Goal: Task Accomplishment & Management: Complete application form

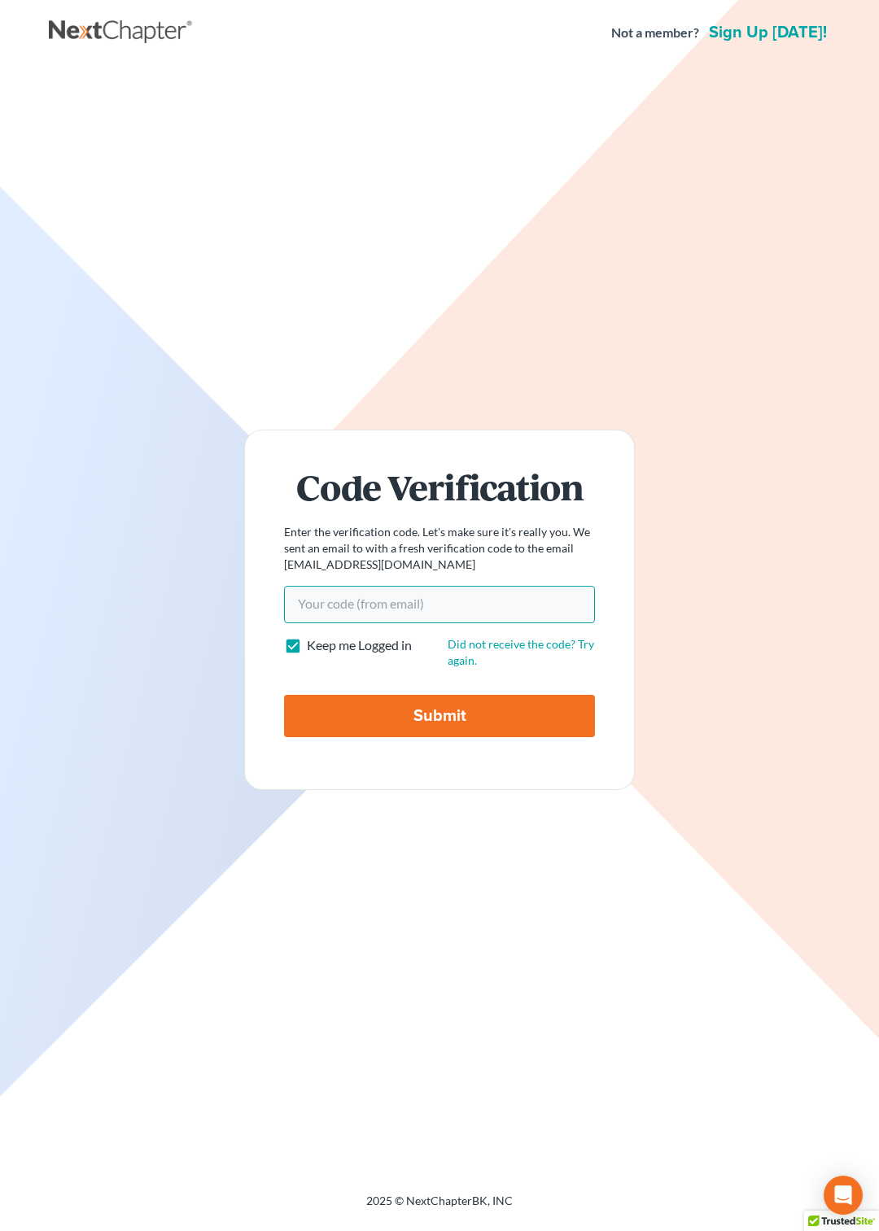
click at [351, 595] on input "Your code(from email)" at bounding box center [439, 604] width 311 height 37
paste input "e2b243"
type input "e2b243"
click at [367, 721] on input "Submit" at bounding box center [439, 716] width 311 height 42
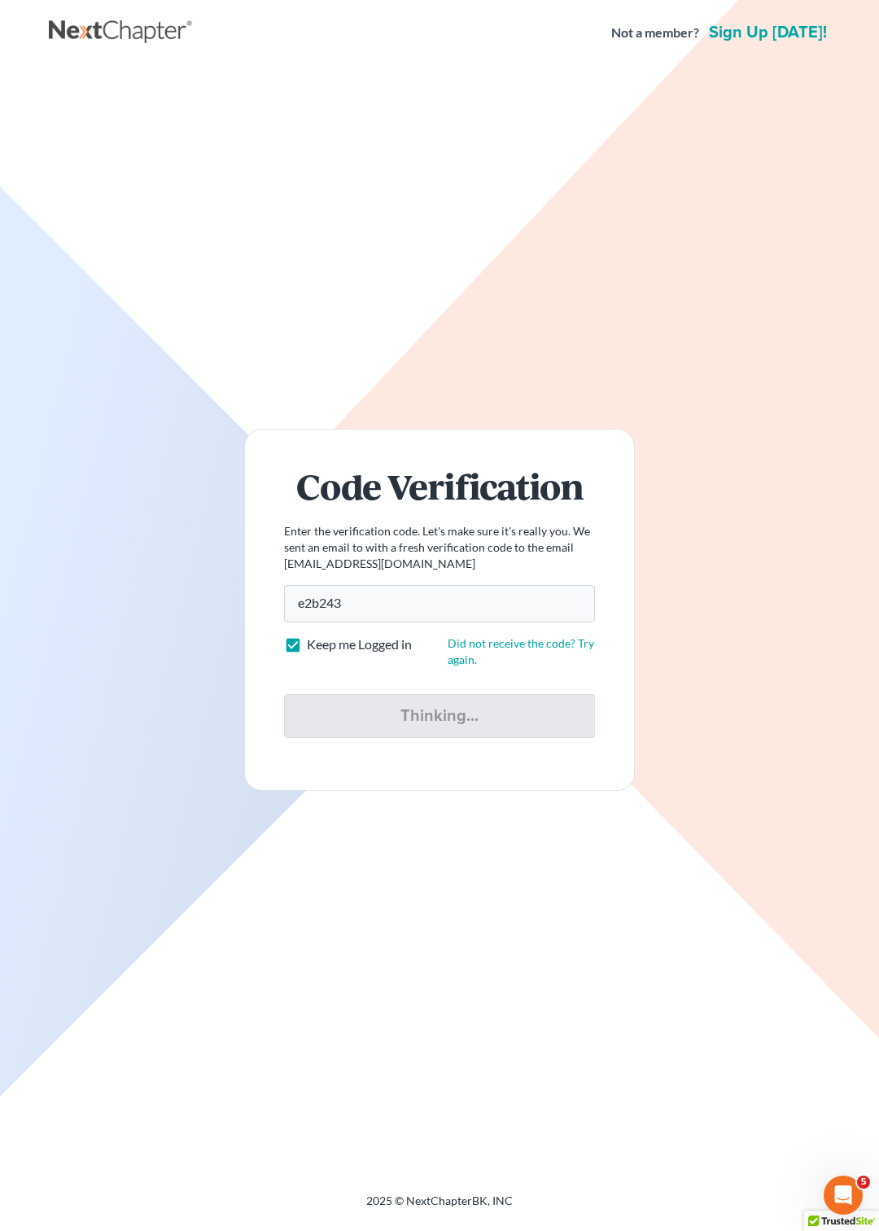
type input "Thinking..."
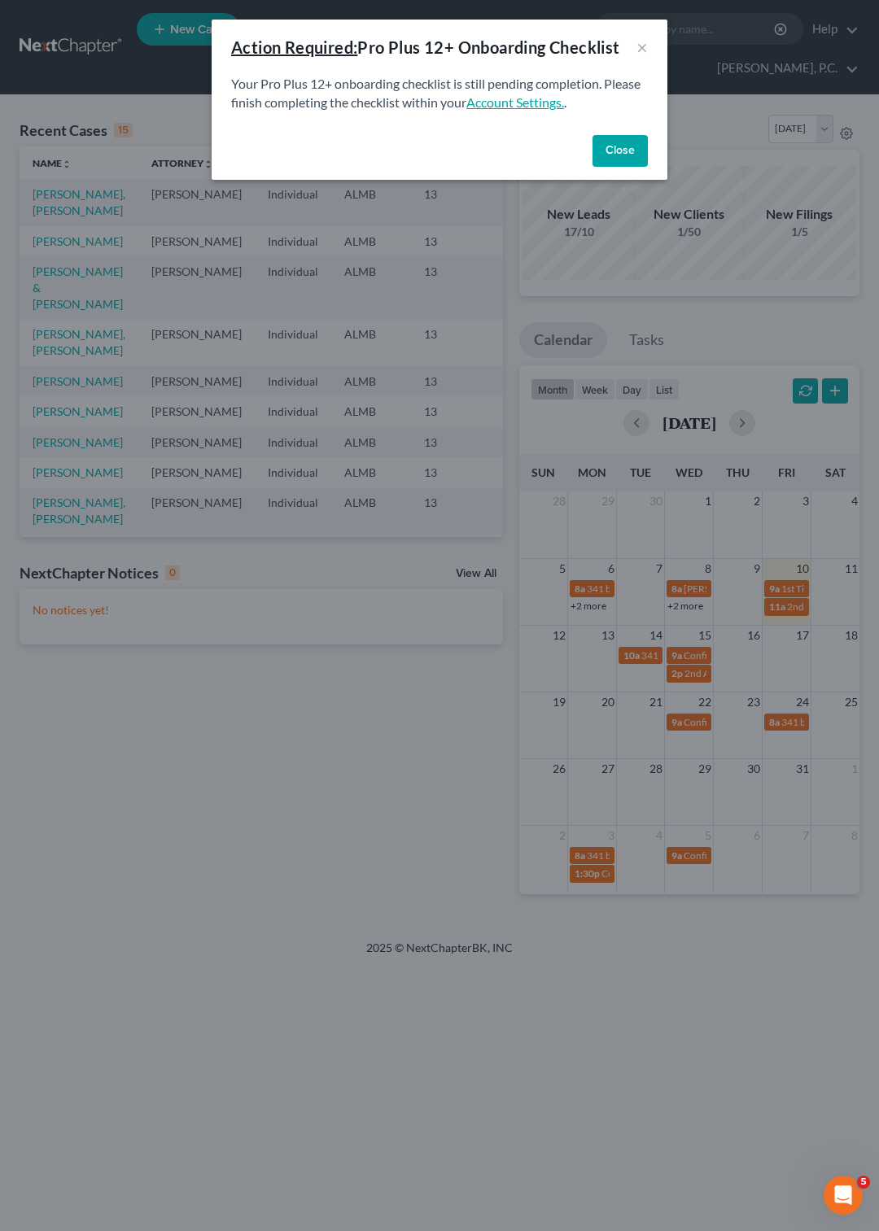
click at [529, 102] on link "Account Settings." at bounding box center [515, 101] width 98 height 15
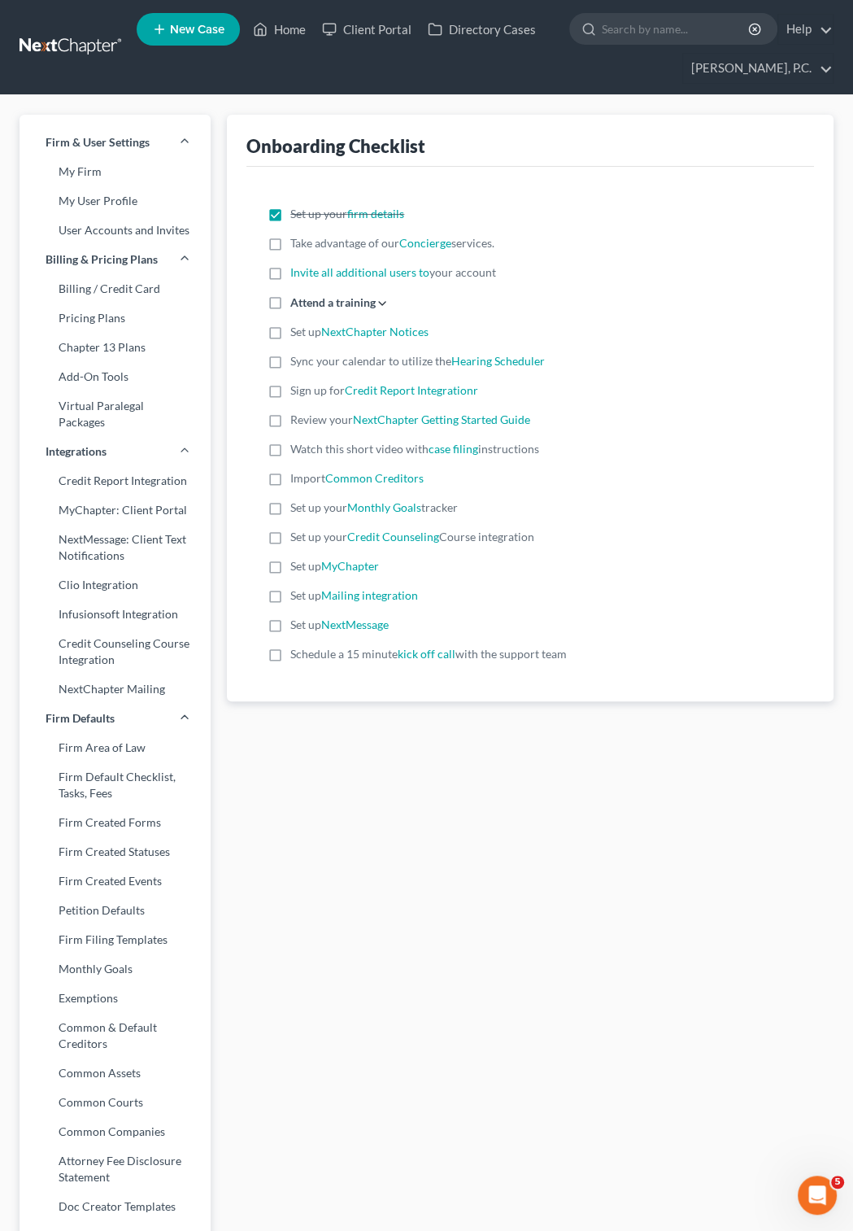
click at [98, 40] on link at bounding box center [72, 47] width 104 height 29
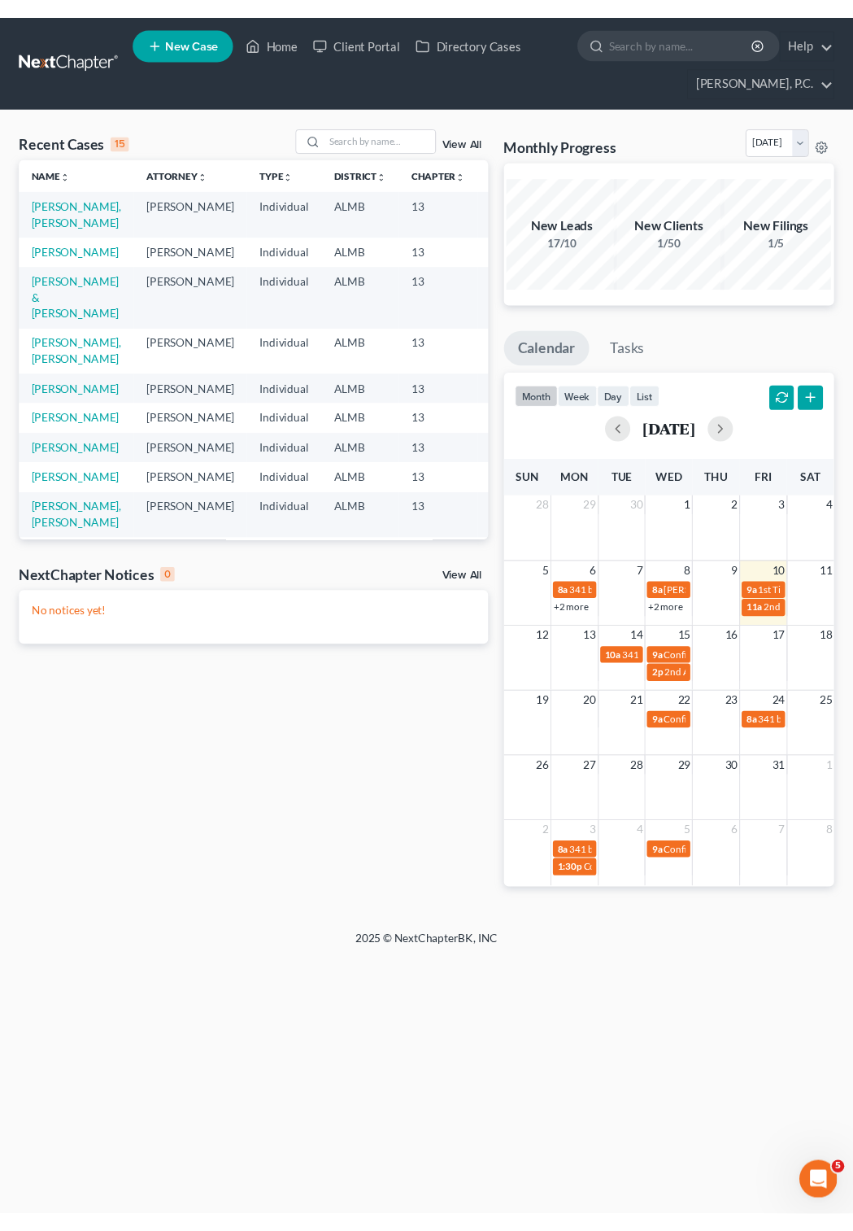
scroll to position [82, 0]
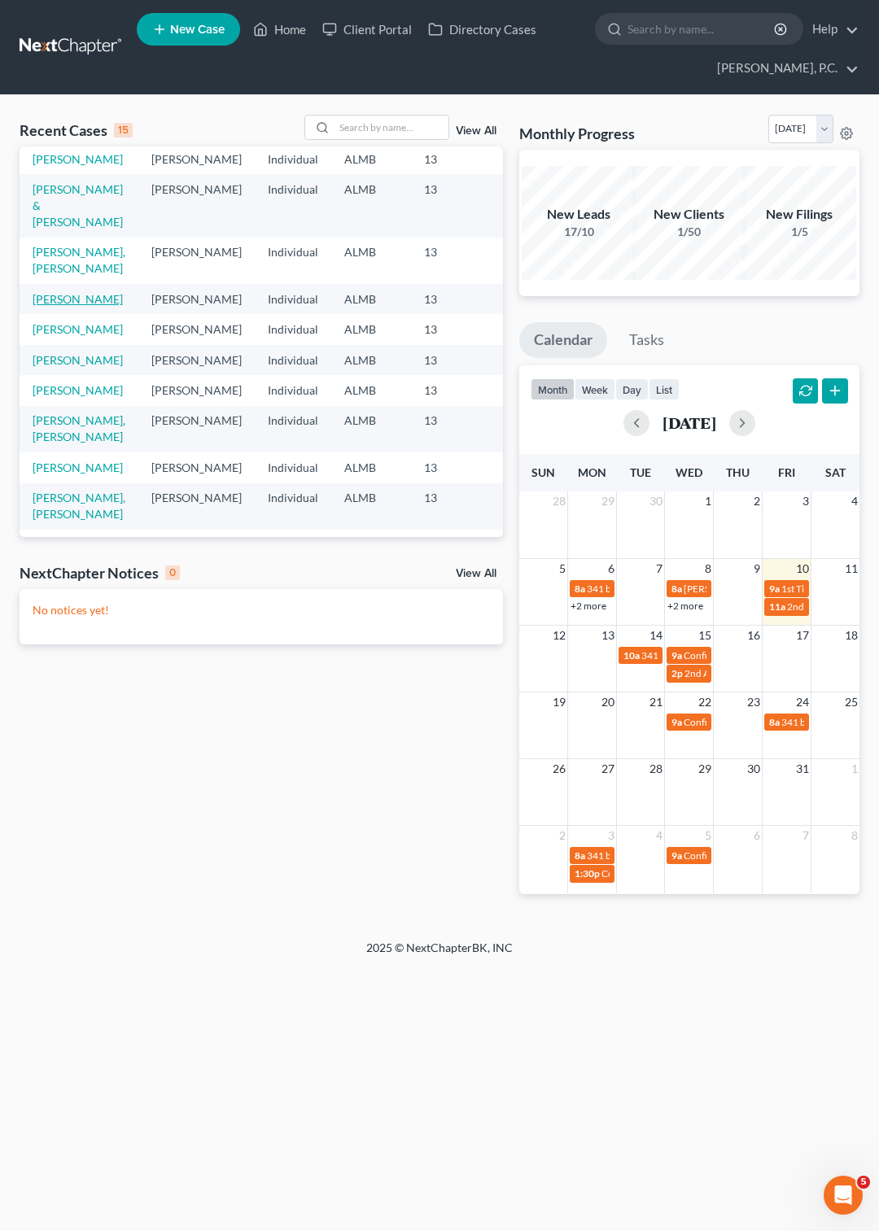
click at [49, 306] on link "[PERSON_NAME]" at bounding box center [78, 299] width 90 height 14
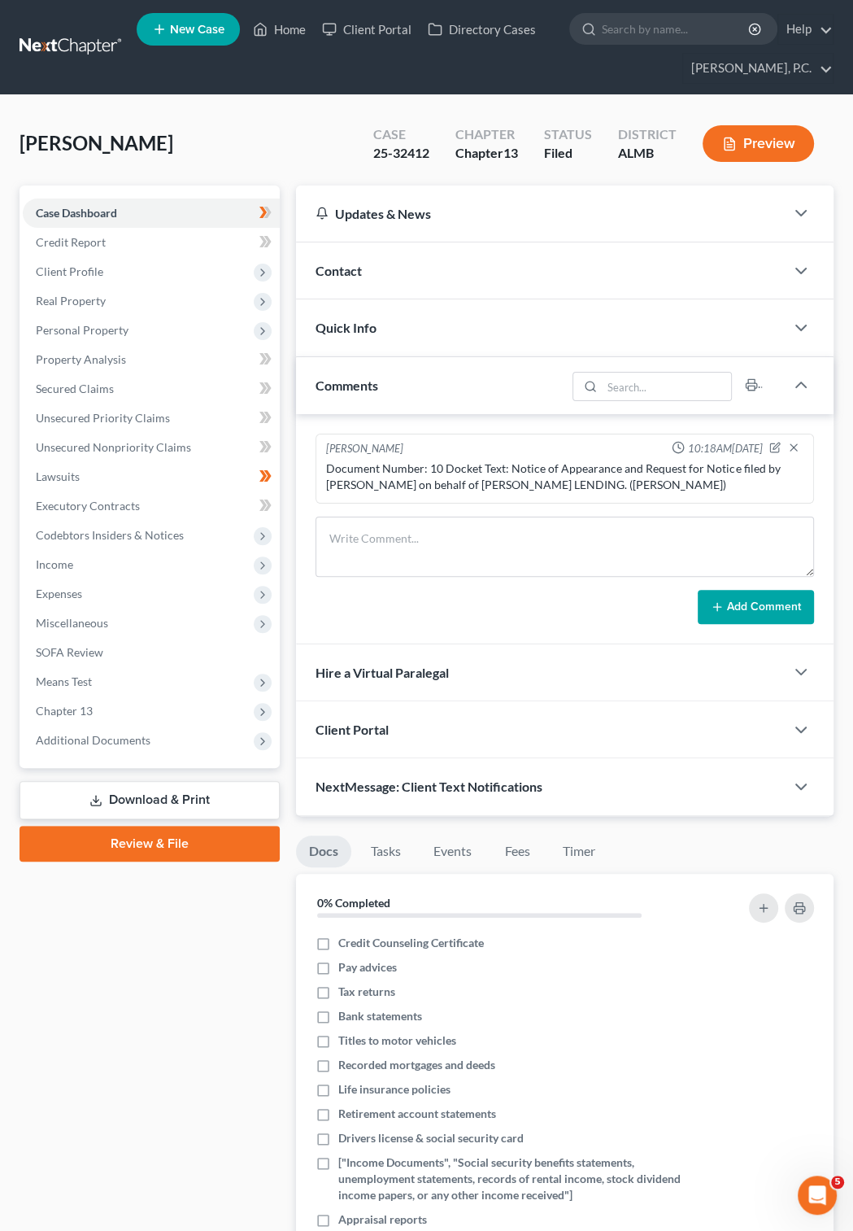
click at [70, 42] on link at bounding box center [72, 47] width 104 height 29
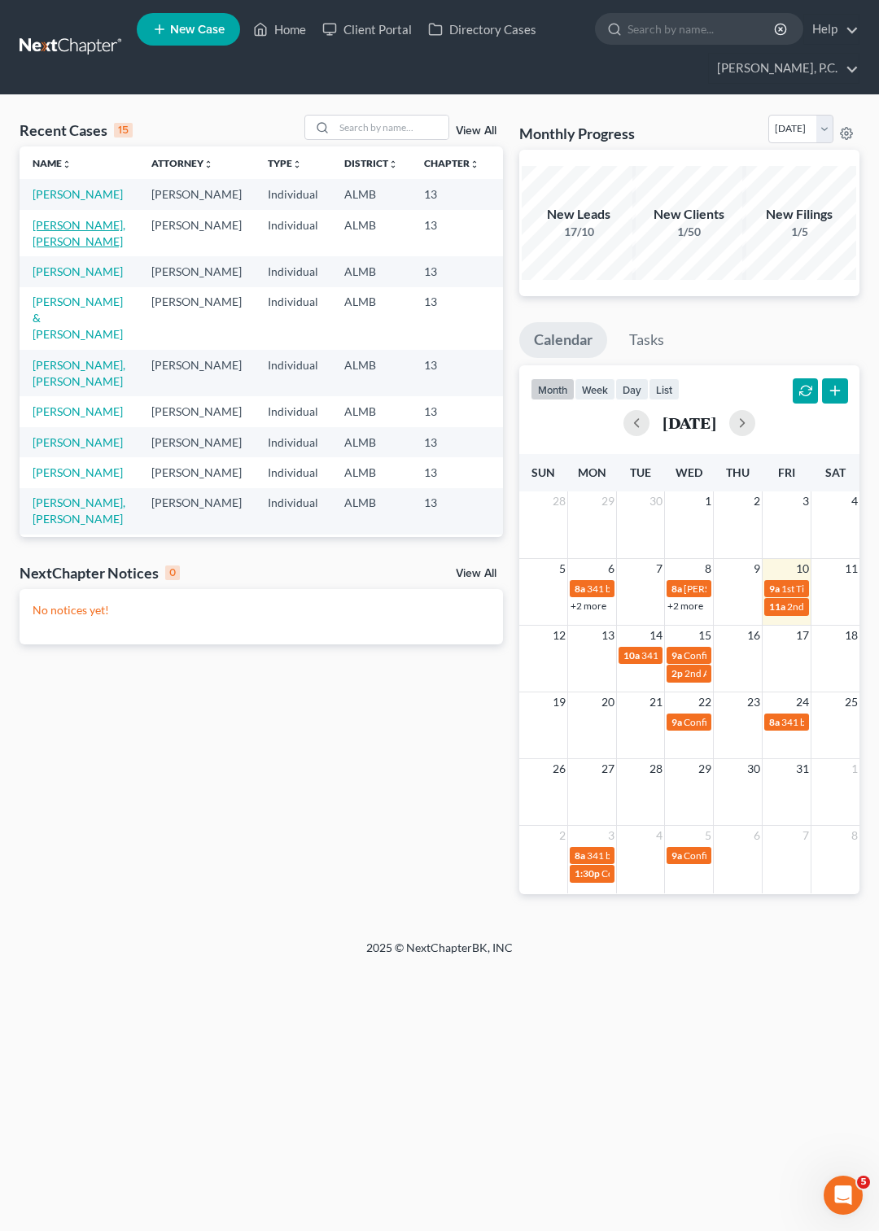
click at [48, 248] on link "[PERSON_NAME], [PERSON_NAME]" at bounding box center [79, 233] width 93 height 30
select select "6"
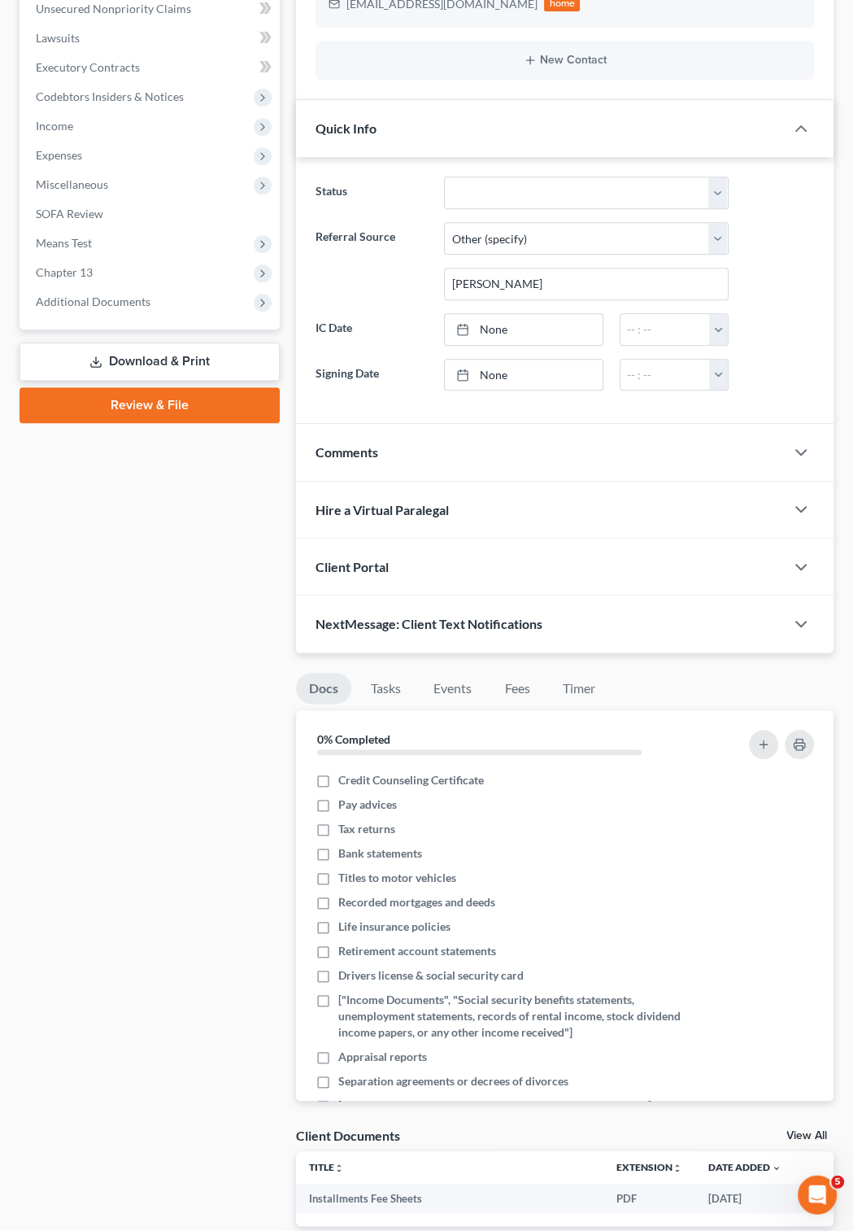
scroll to position [439, 0]
click at [338, 785] on label "Credit Counseling Certificate" at bounding box center [411, 779] width 146 height 16
click at [345, 782] on input "Credit Counseling Certificate" at bounding box center [350, 776] width 11 height 11
checkbox input "true"
click at [338, 835] on label "Tax returns" at bounding box center [366, 828] width 57 height 16
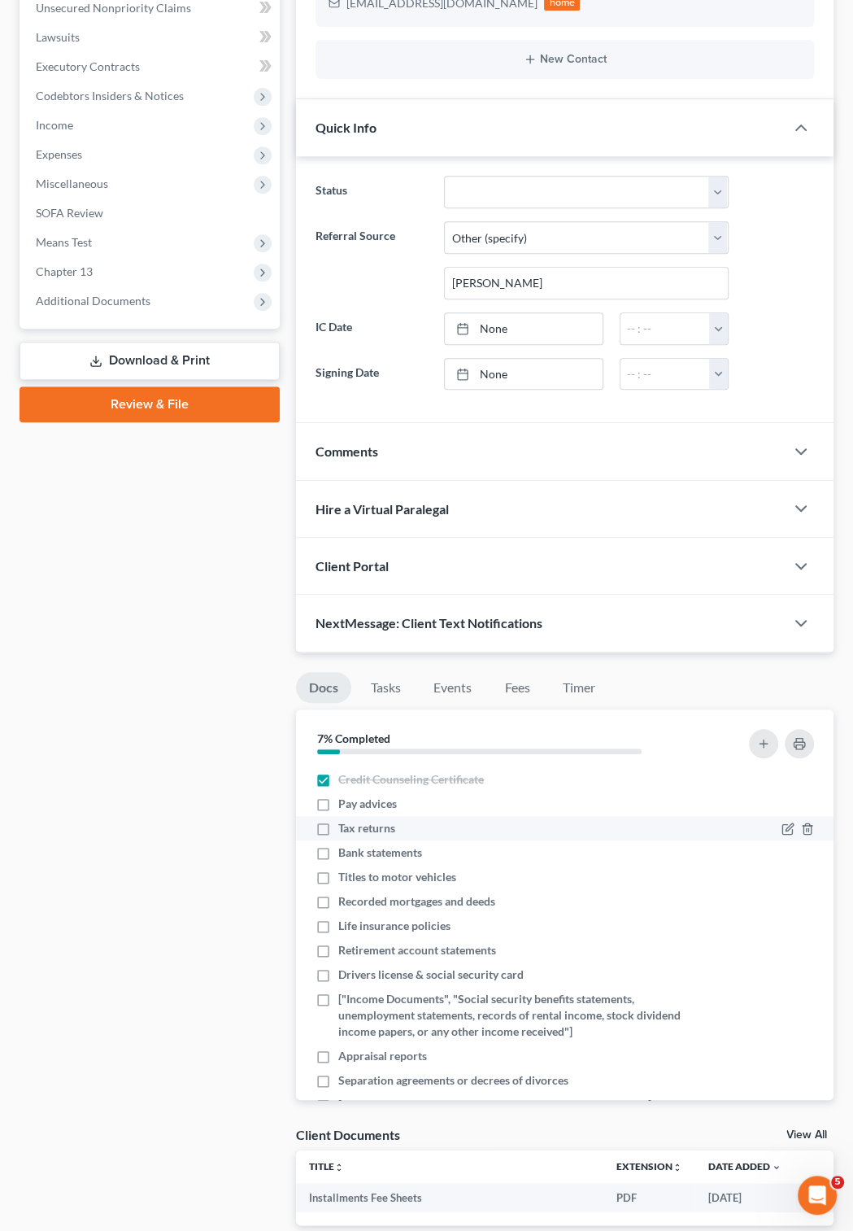
click at [345, 831] on input "Tax returns" at bounding box center [350, 825] width 11 height 11
checkbox input "true"
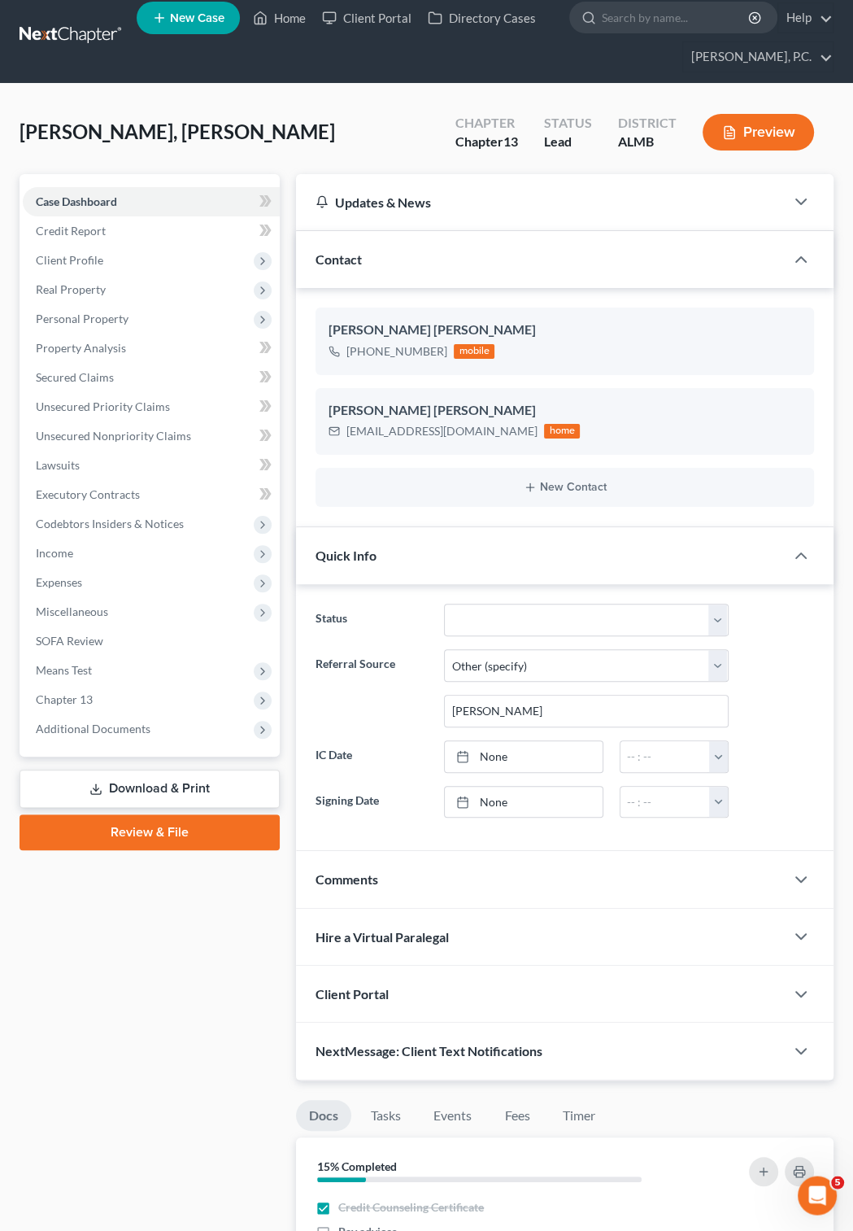
scroll to position [0, 0]
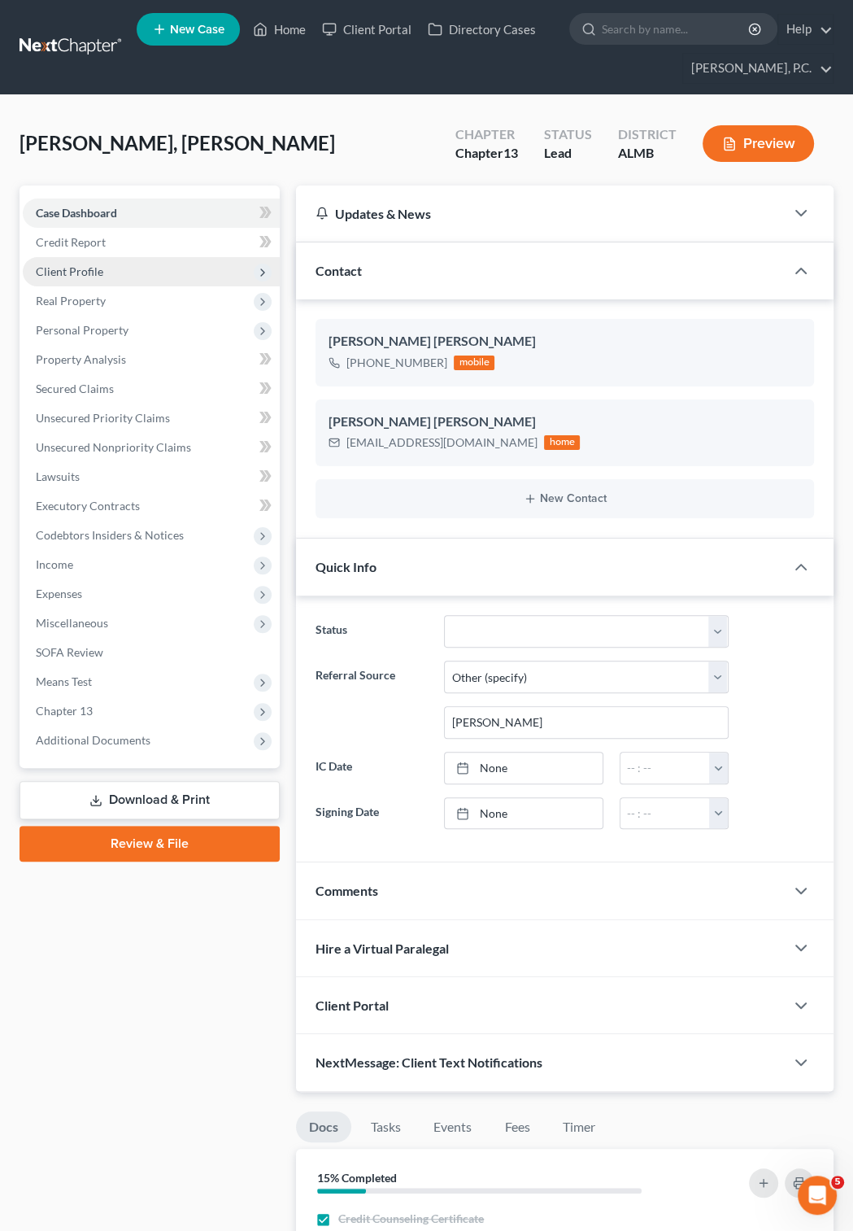
click at [94, 275] on span "Client Profile" at bounding box center [70, 271] width 68 height 14
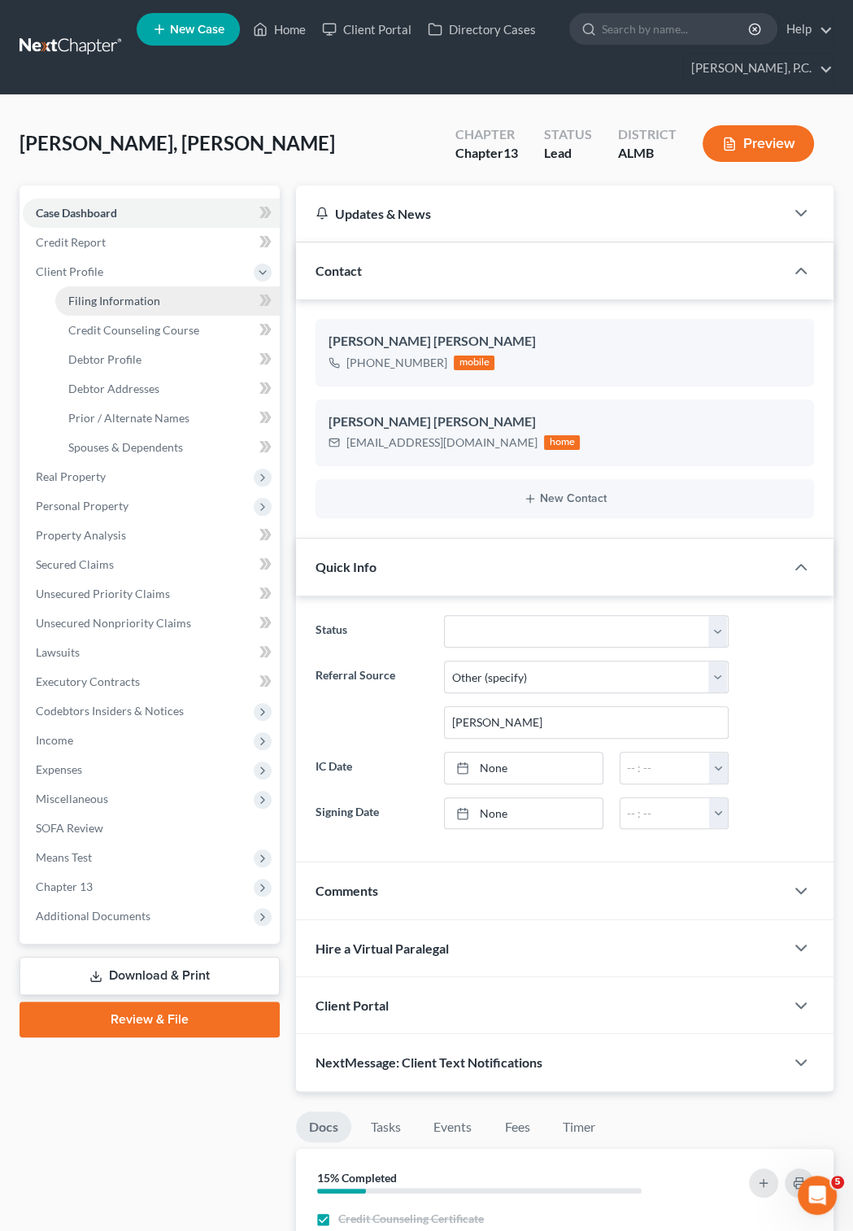
click at [117, 296] on span "Filing Information" at bounding box center [114, 301] width 92 height 14
select select "1"
select select "0"
select select "3"
select select "0"
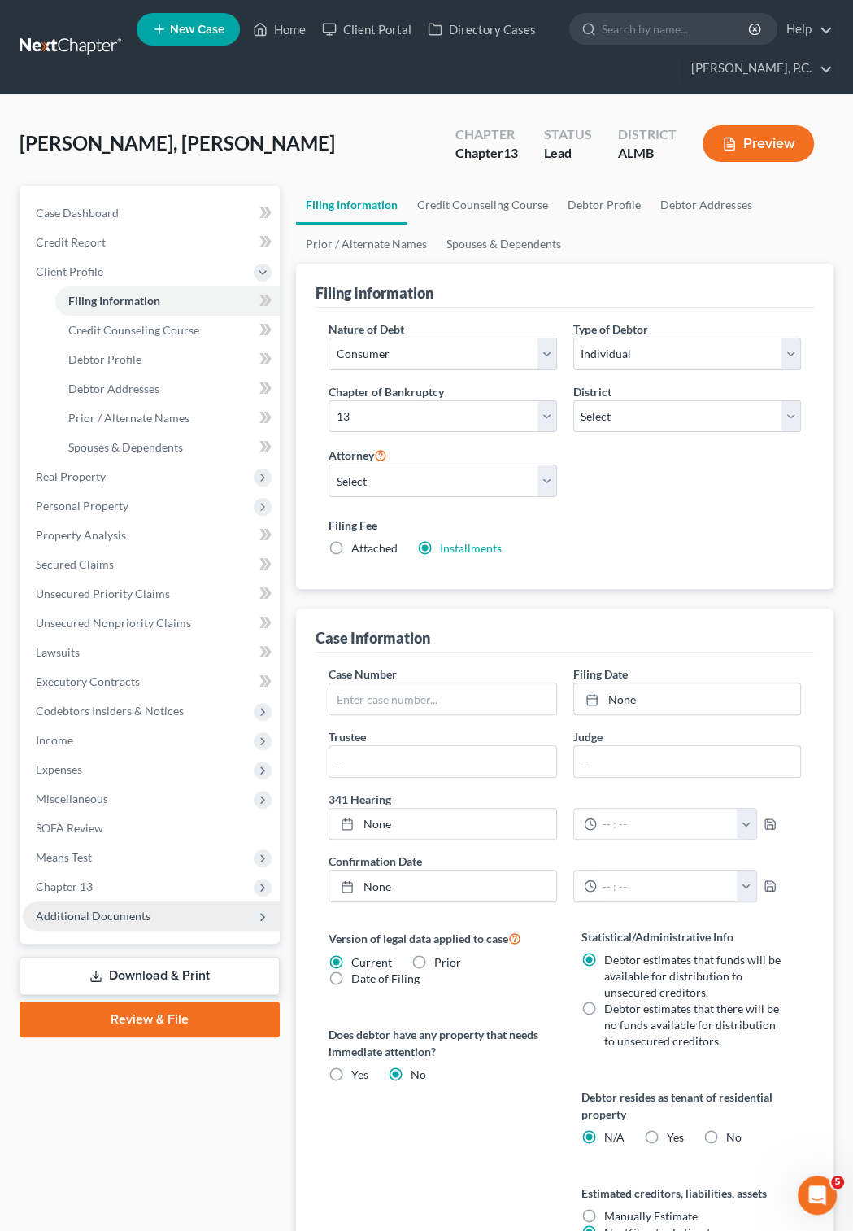
click at [130, 914] on span "Additional Documents" at bounding box center [93, 916] width 115 height 14
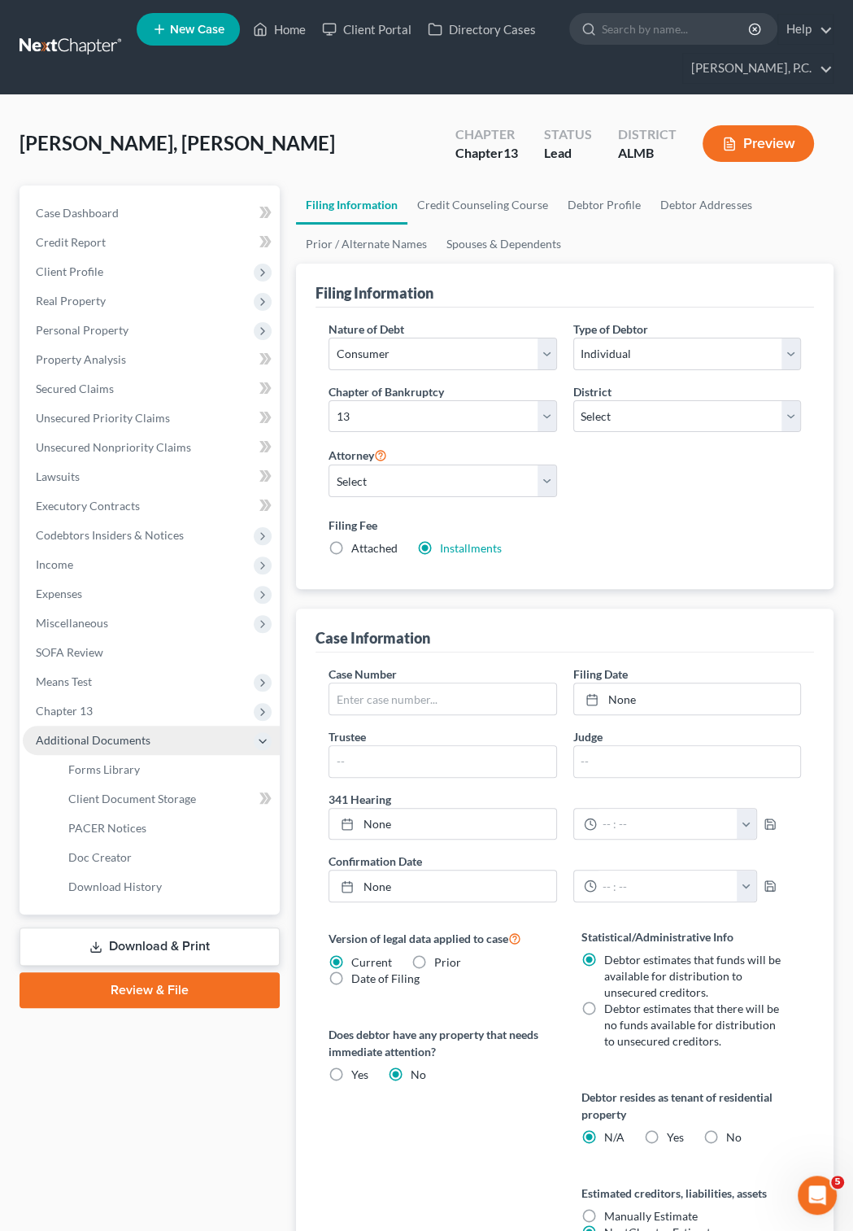
click at [122, 736] on span "Additional Documents" at bounding box center [93, 740] width 115 height 14
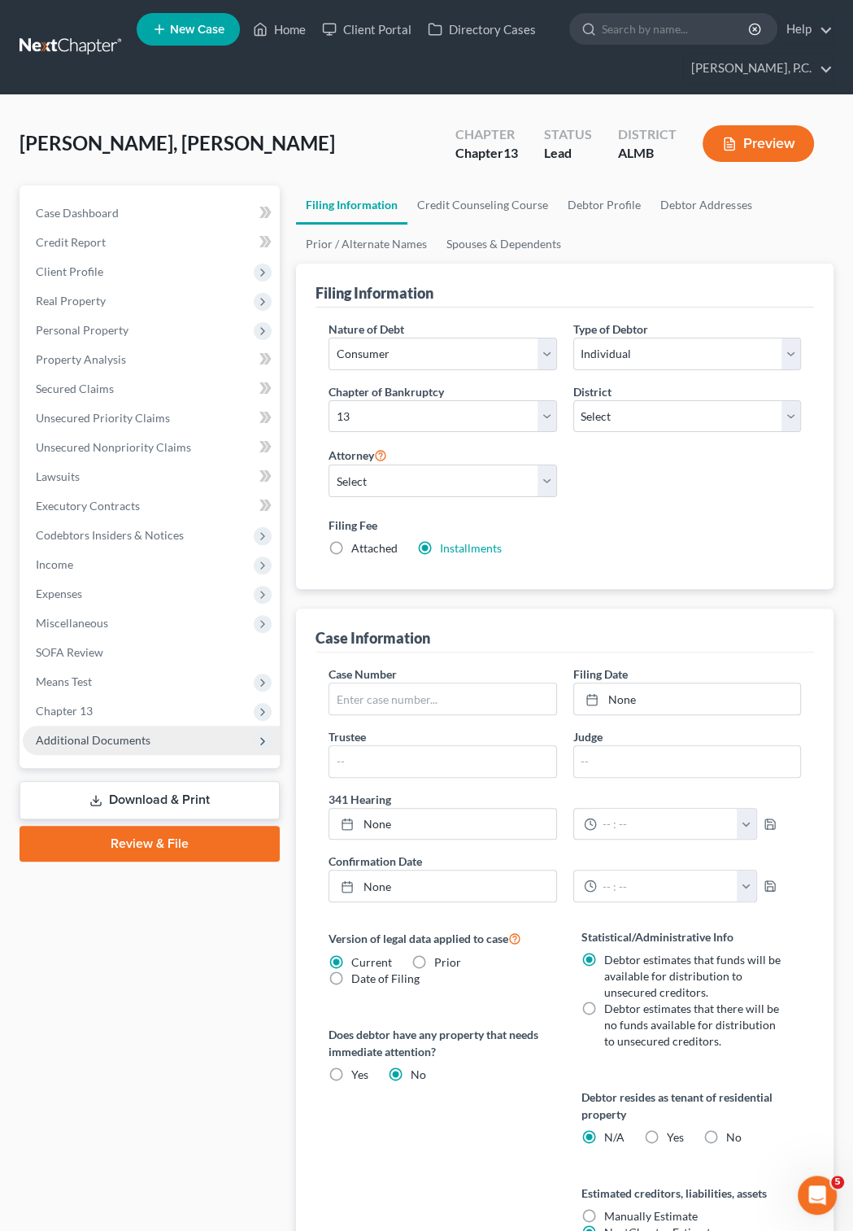
click at [122, 736] on span "Additional Documents" at bounding box center [93, 740] width 115 height 14
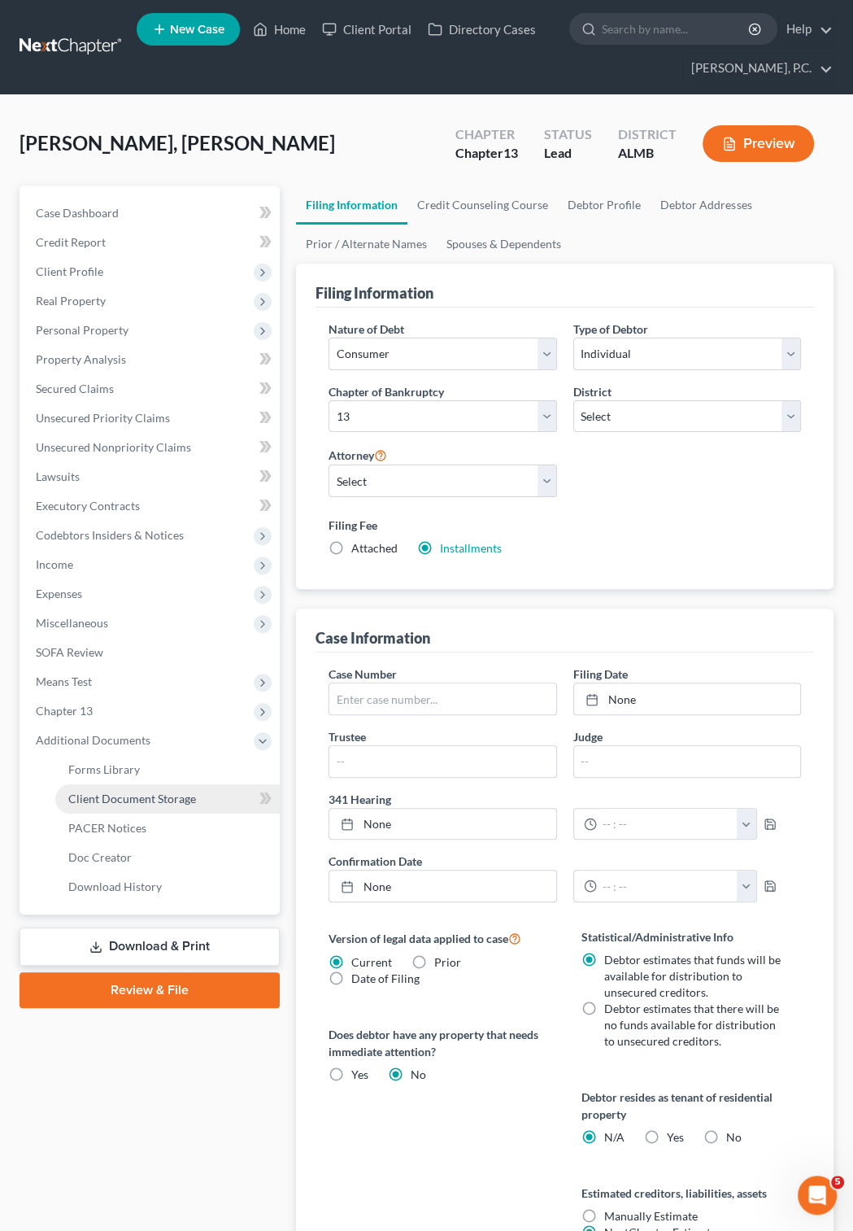
click at [147, 801] on span "Client Document Storage" at bounding box center [132, 799] width 128 height 14
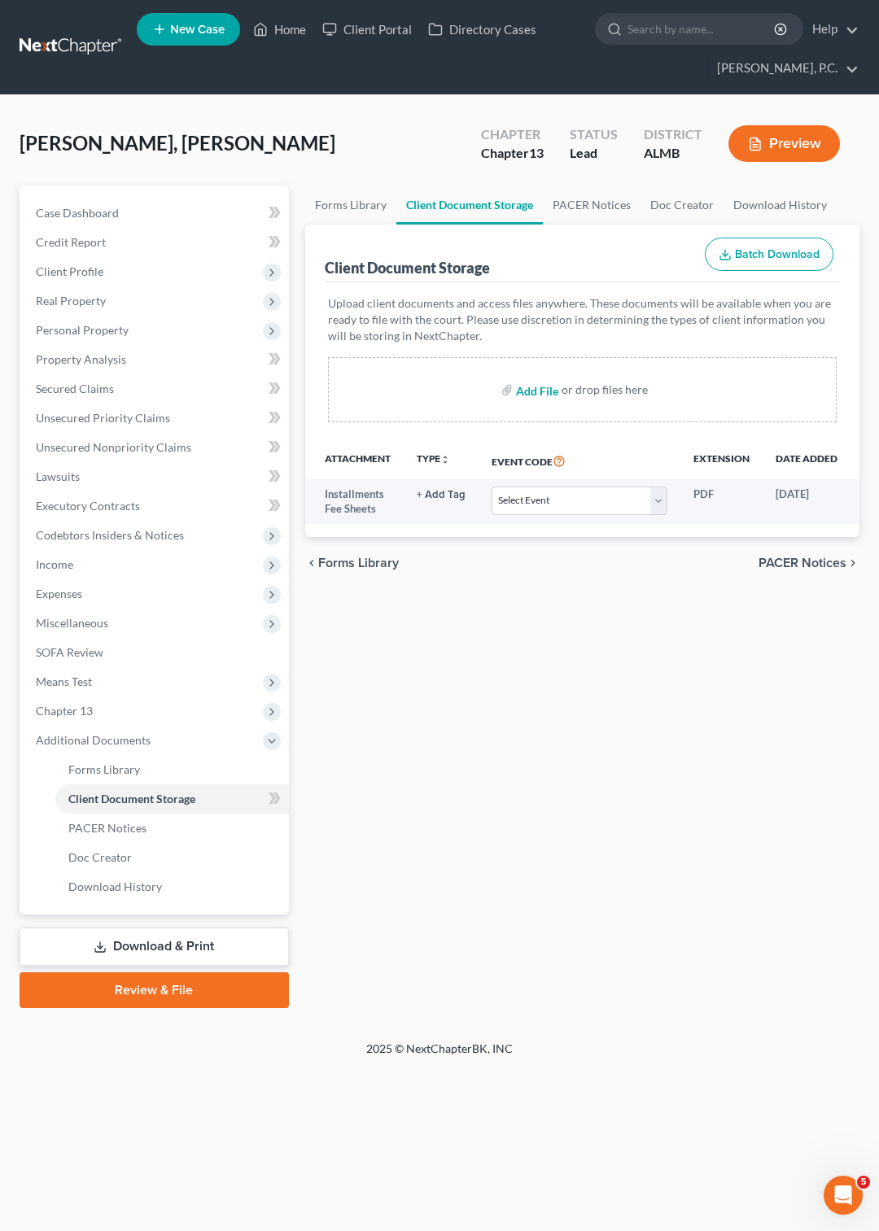
click at [524, 395] on input "file" at bounding box center [535, 389] width 39 height 29
type input "C:\fakepath\006_CCC1.pdf"
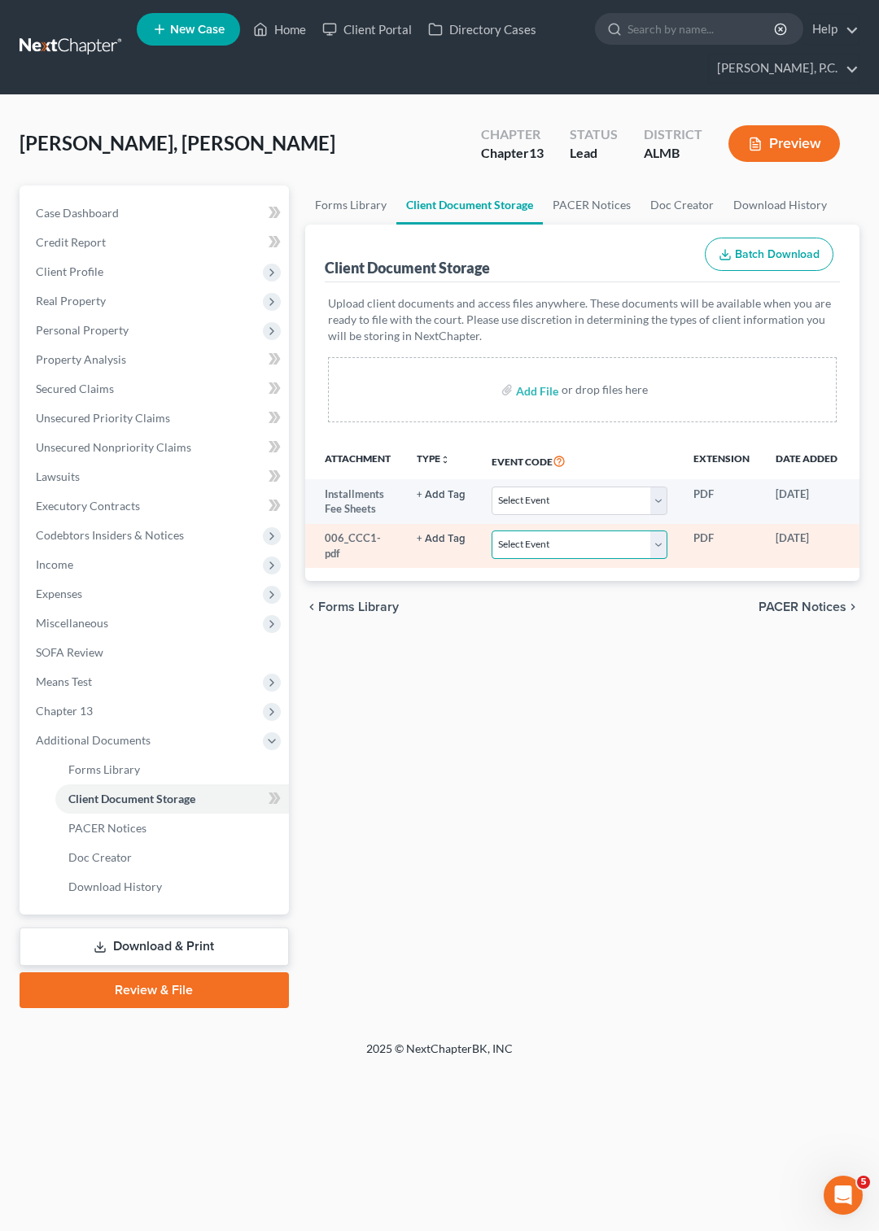
click at [491, 530] on select "Select Event Certificate of Credit Counseling for Debtor Certificate of Credit …" at bounding box center [579, 544] width 176 height 28
select select "0"
click option "Certificate of Credit Counseling for Debtor" at bounding box center [0, 0] width 0 height 0
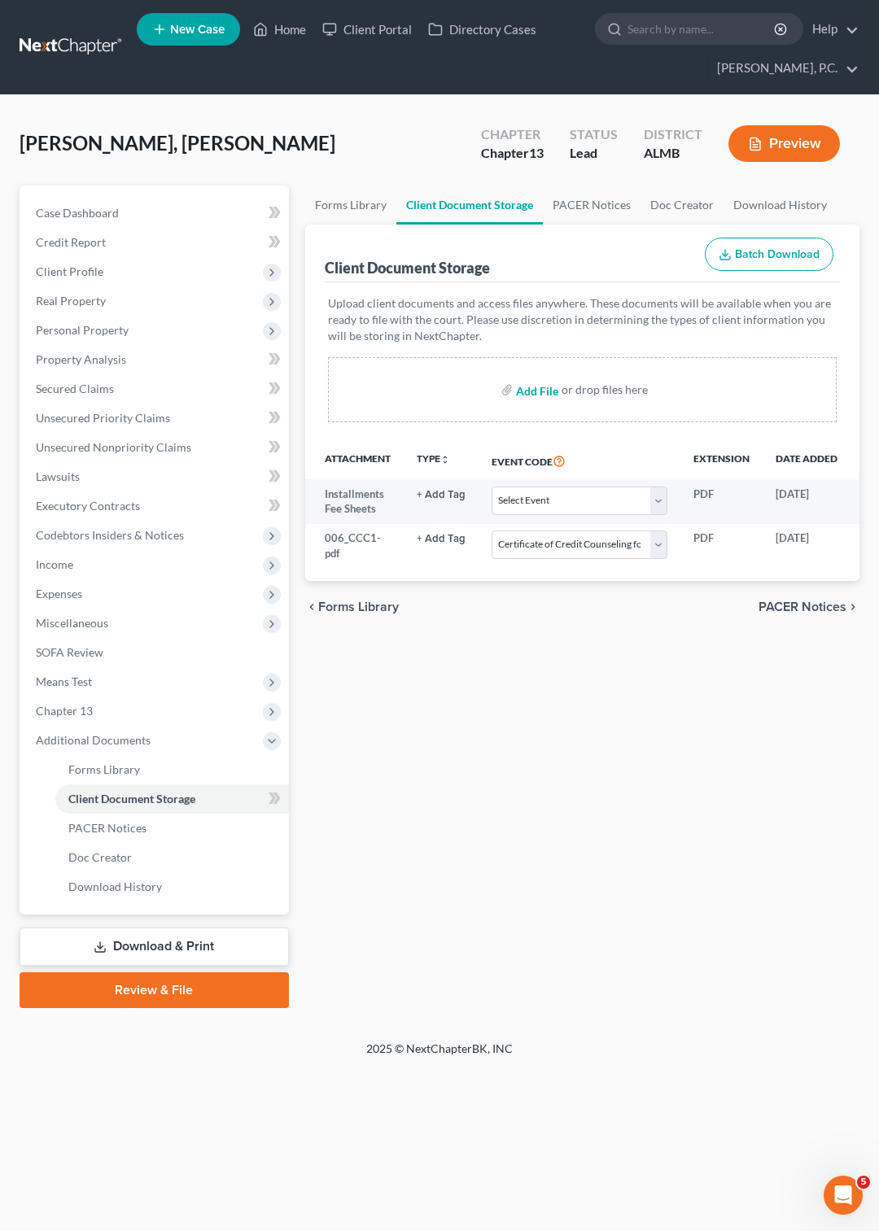
click at [539, 394] on input "file" at bounding box center [535, 389] width 39 height 29
type input "C:\fakepath\006_CCC1.pdf"
select select "0"
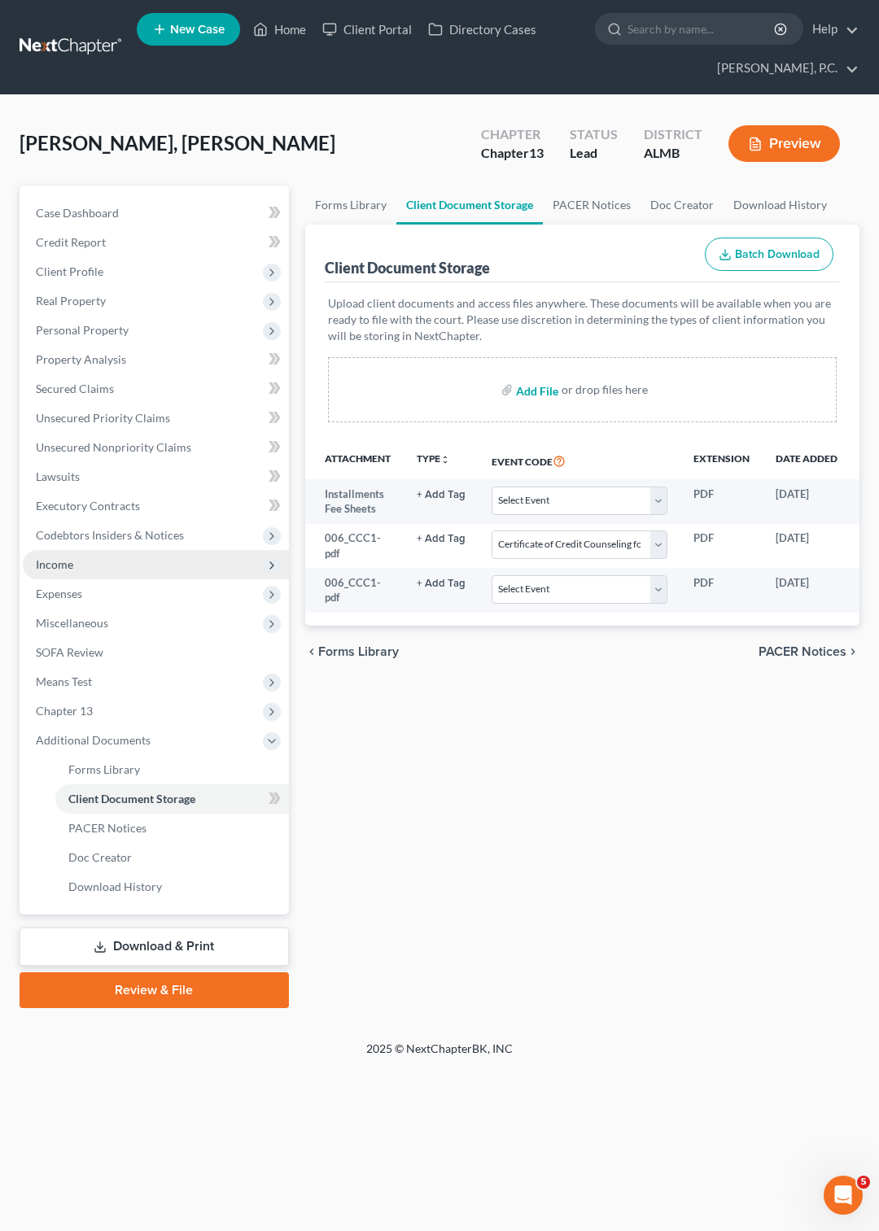
click at [57, 561] on span "Income" at bounding box center [54, 564] width 37 height 14
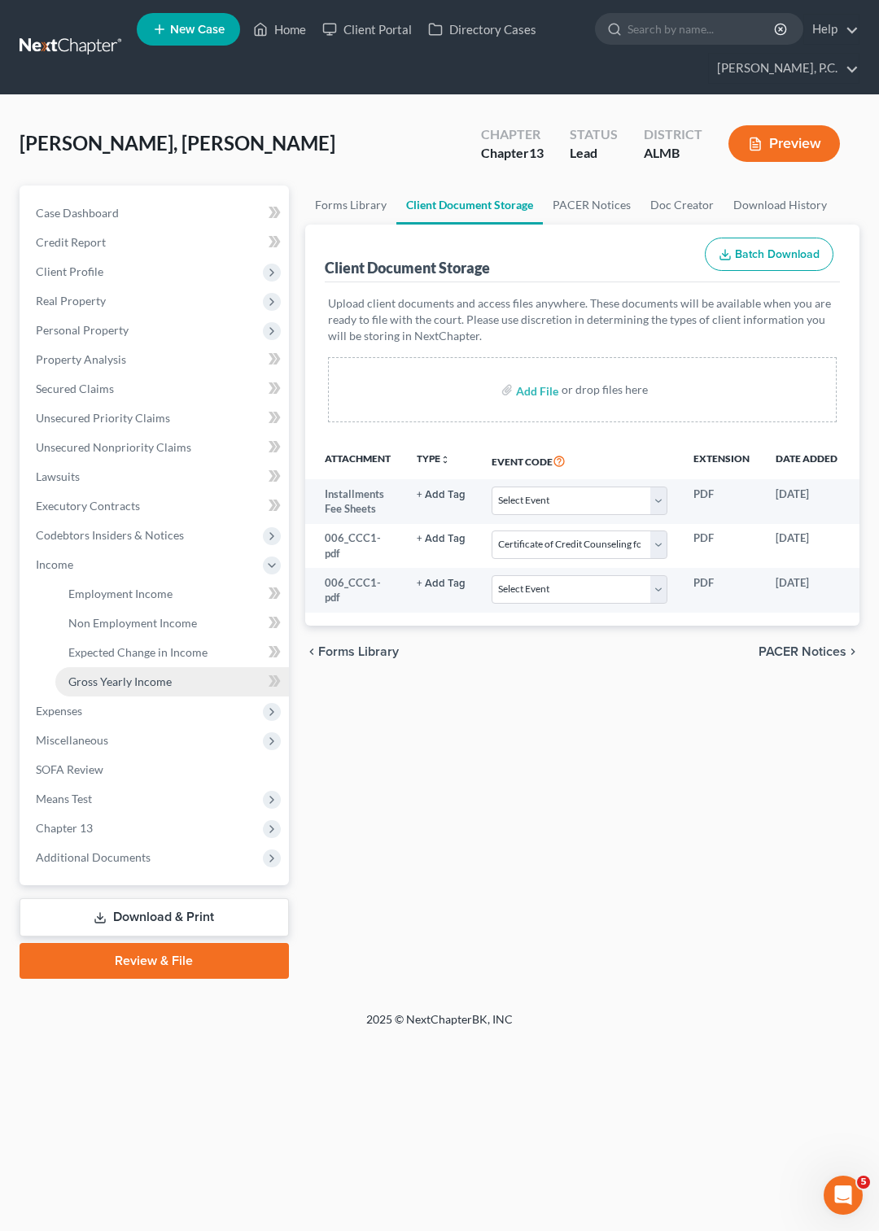
click at [129, 680] on span "Gross Yearly Income" at bounding box center [119, 681] width 103 height 14
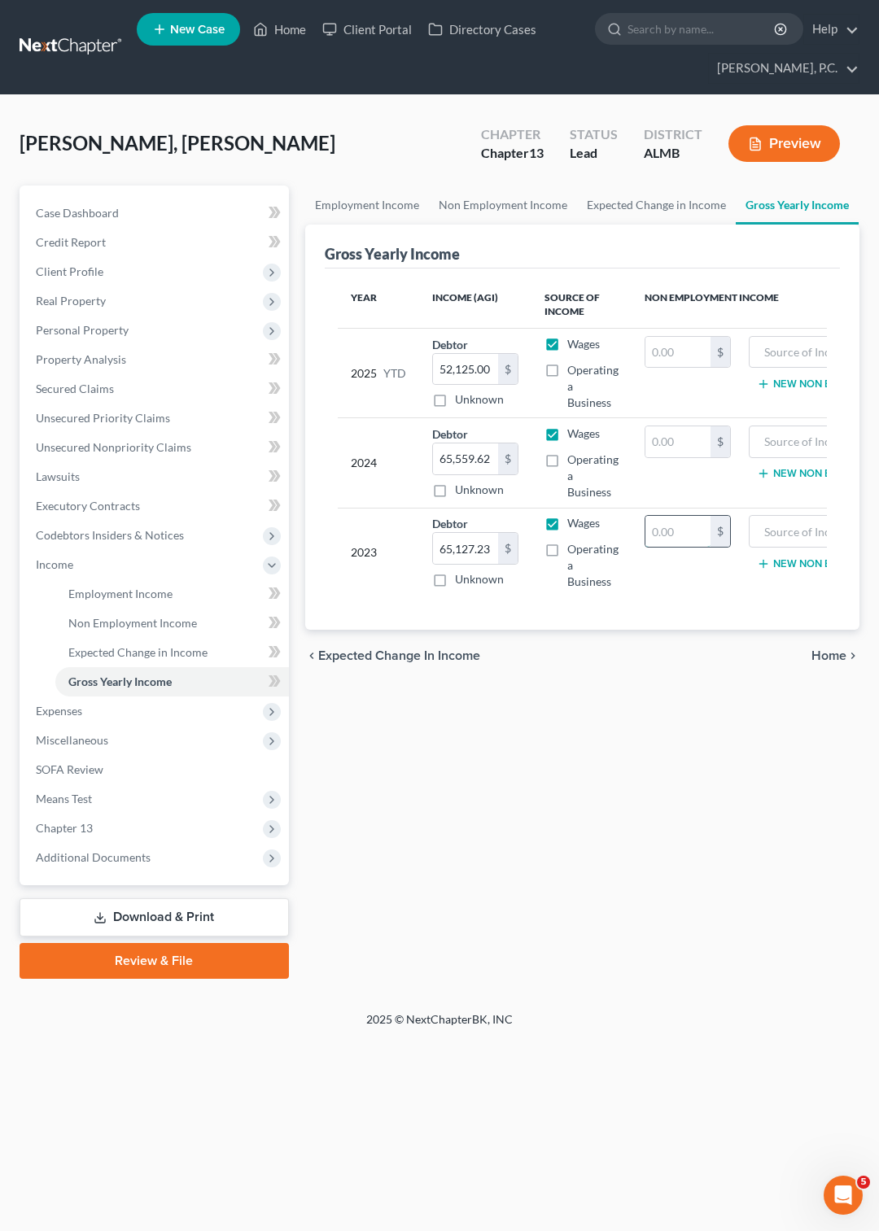
click at [655, 537] on input "text" at bounding box center [677, 531] width 65 height 31
type input "28,212"
type input "Pension distribution"
click at [147, 653] on span "Expected Change in Income" at bounding box center [137, 652] width 139 height 14
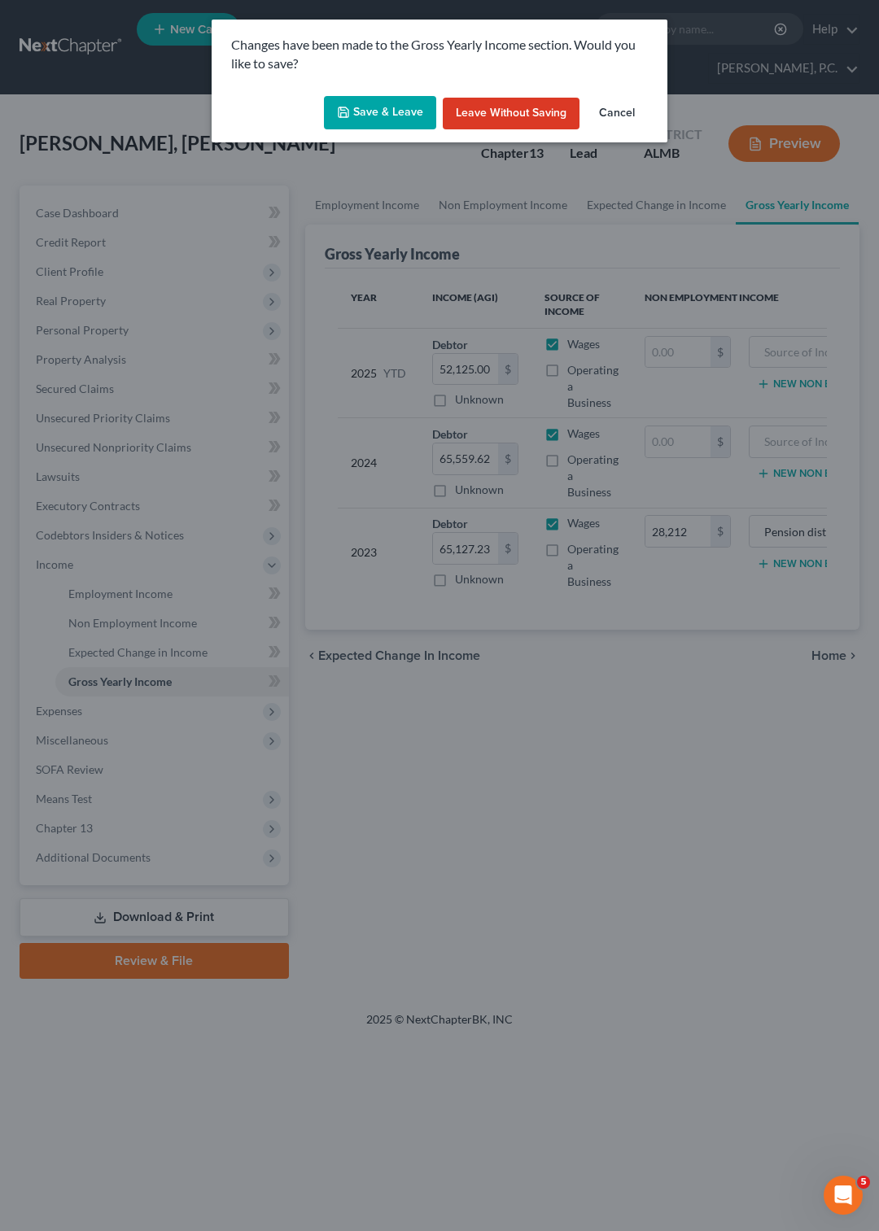
click at [394, 99] on button "Save & Leave" at bounding box center [380, 113] width 112 height 34
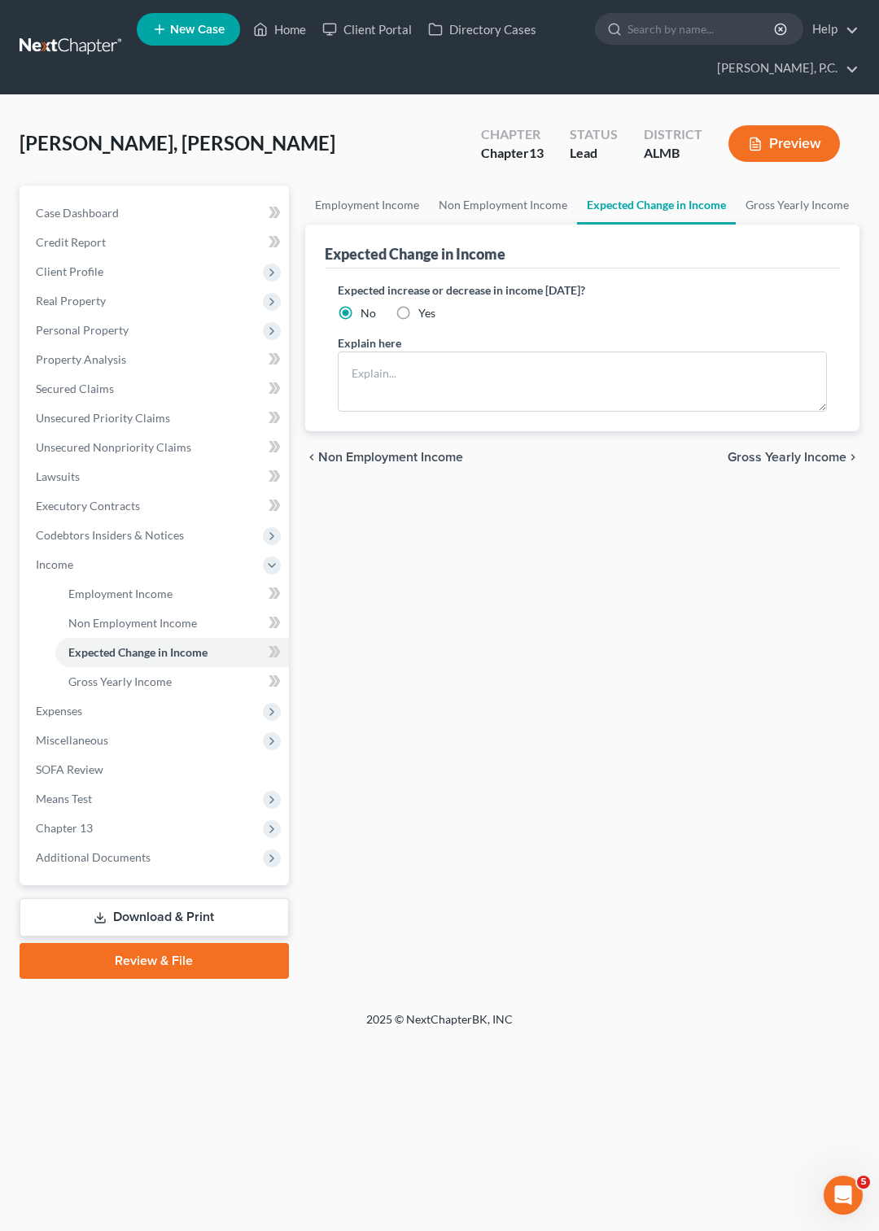
click at [791, 148] on button "Preview" at bounding box center [783, 143] width 111 height 37
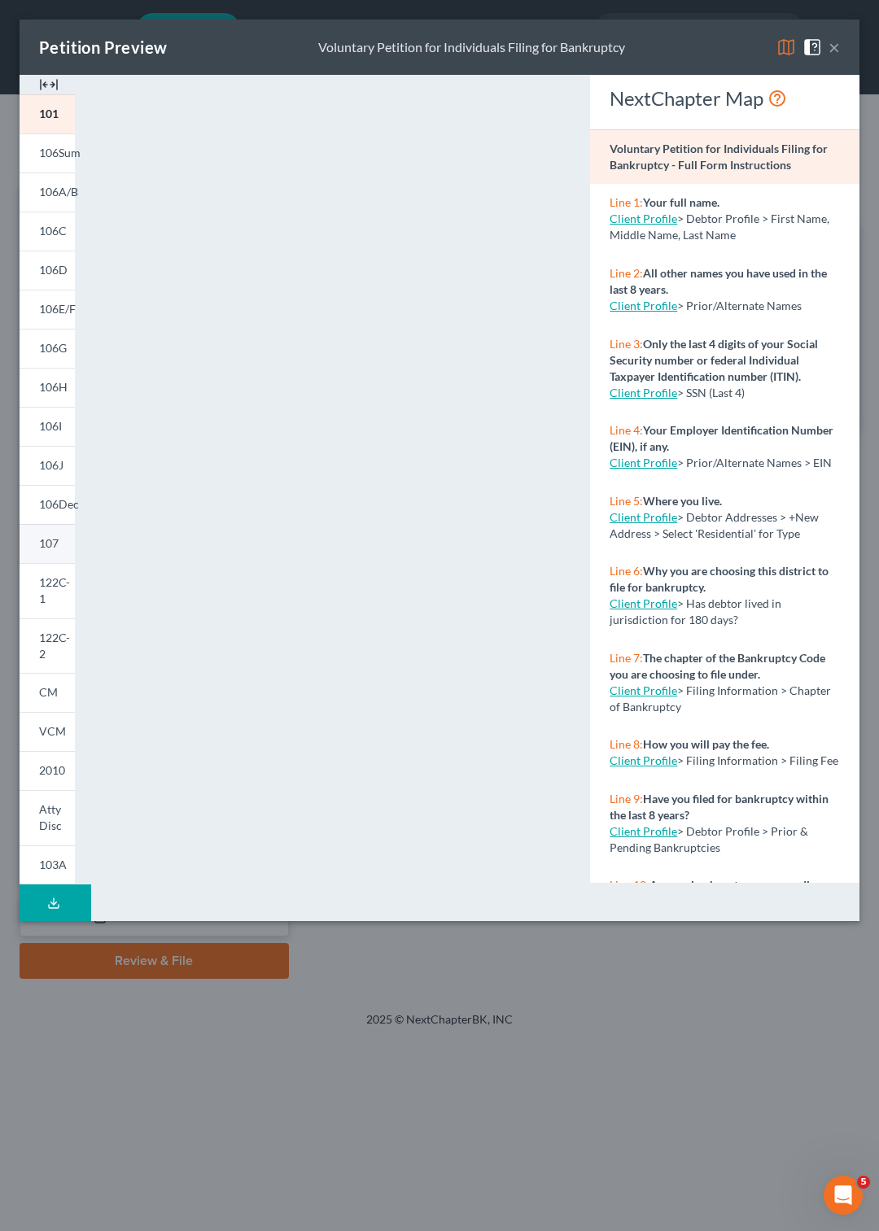
click at [38, 543] on link "107" at bounding box center [47, 543] width 55 height 39
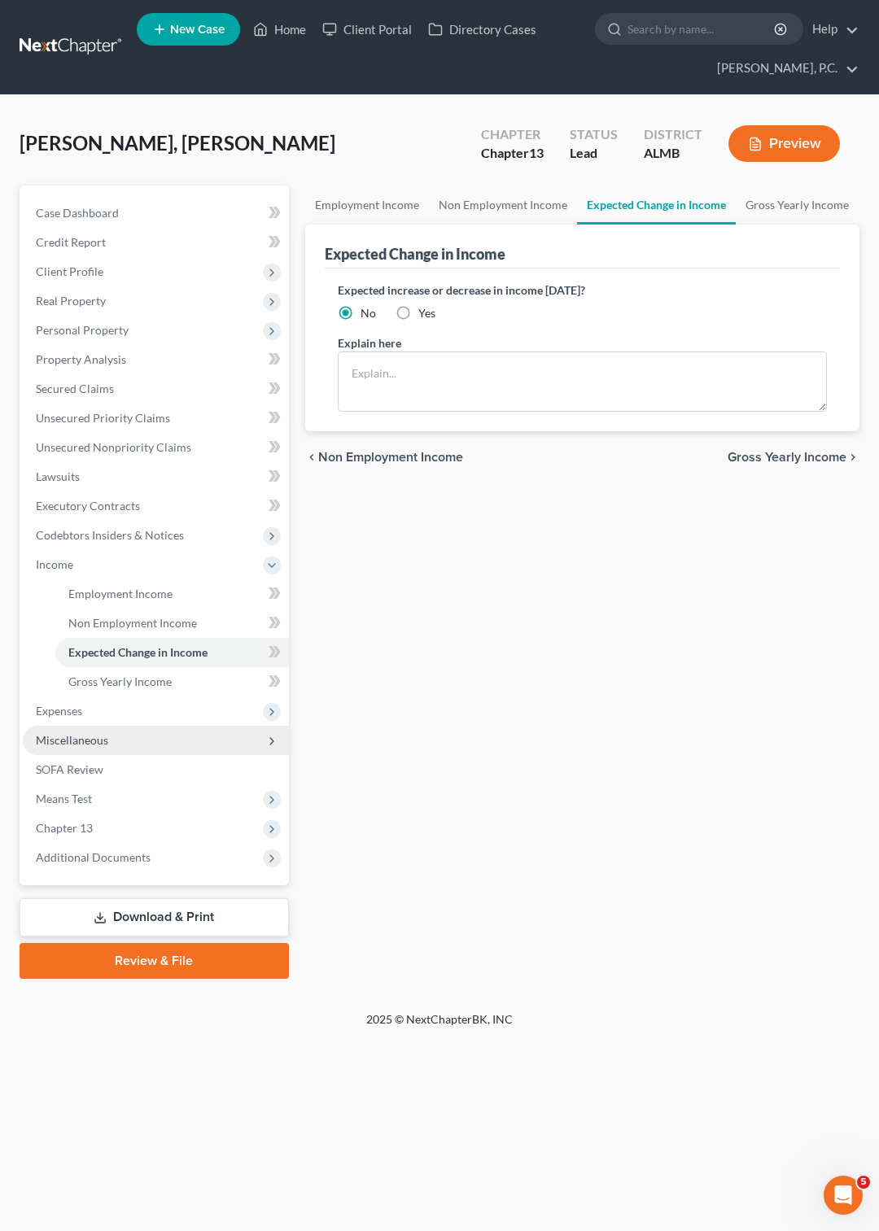
click at [172, 738] on span "Miscellaneous" at bounding box center [156, 740] width 266 height 29
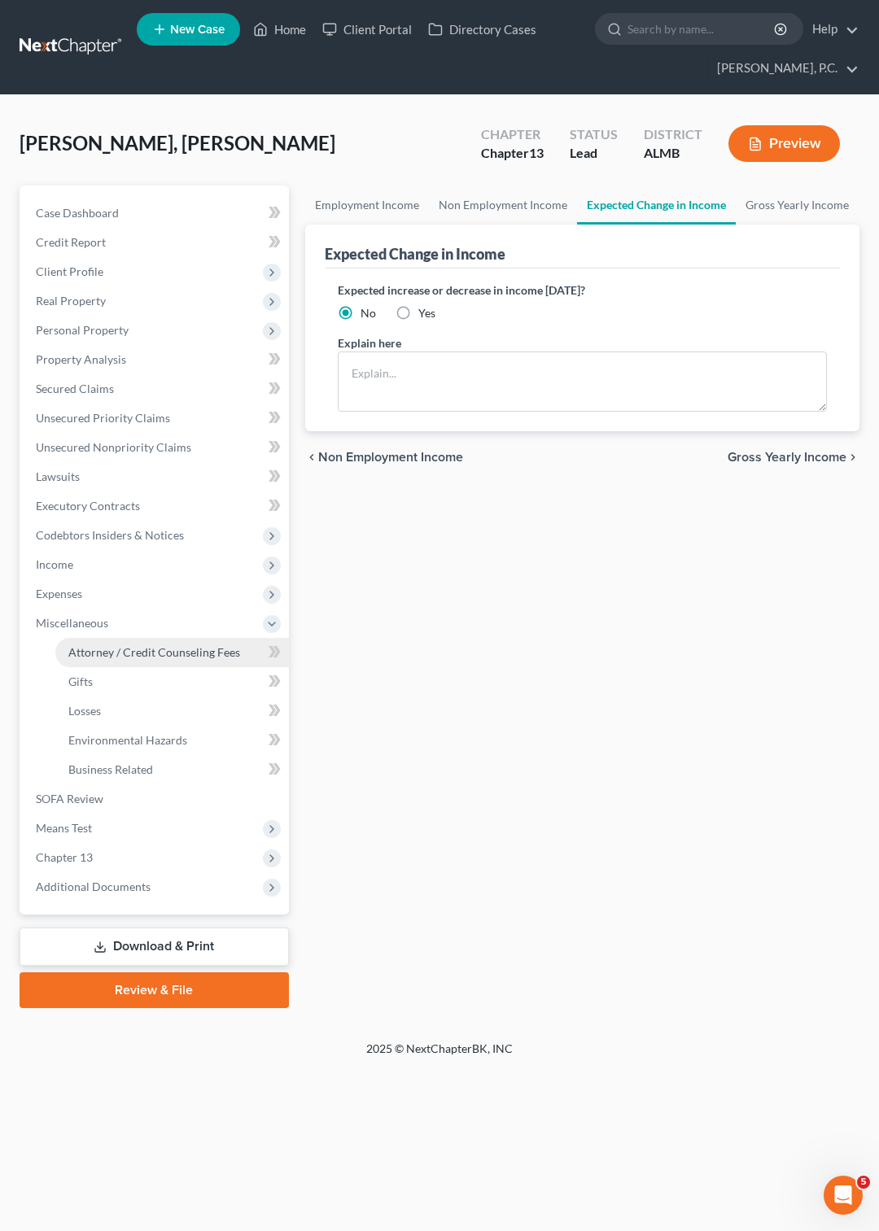
click at [172, 651] on span "Attorney / Credit Counseling Fees" at bounding box center [154, 652] width 172 height 14
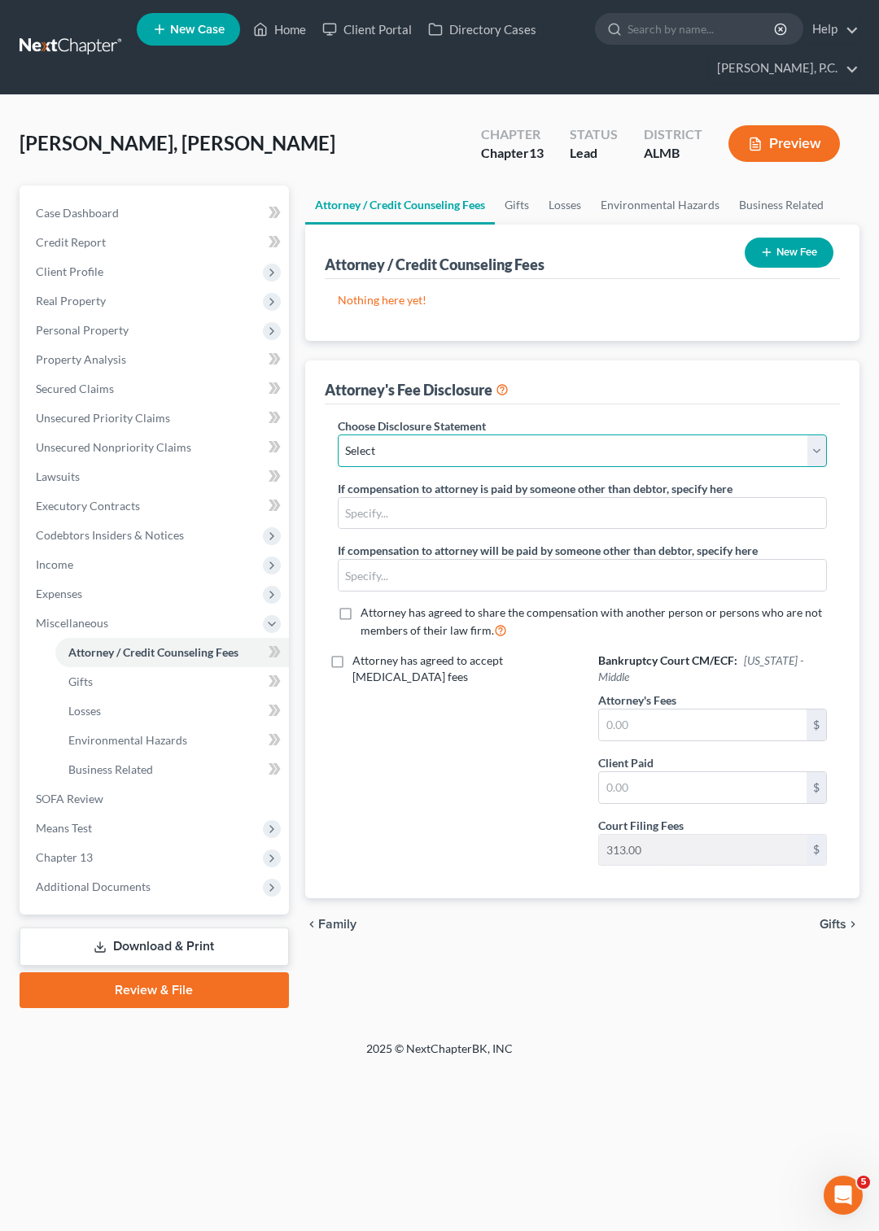
click at [338, 434] on select "Select Attorney for Debtor" at bounding box center [582, 450] width 489 height 33
select select "0"
click option "Attorney for Debtor" at bounding box center [0, 0] width 0 height 0
click at [645, 726] on input "text" at bounding box center [702, 724] width 207 height 31
type input "4,800"
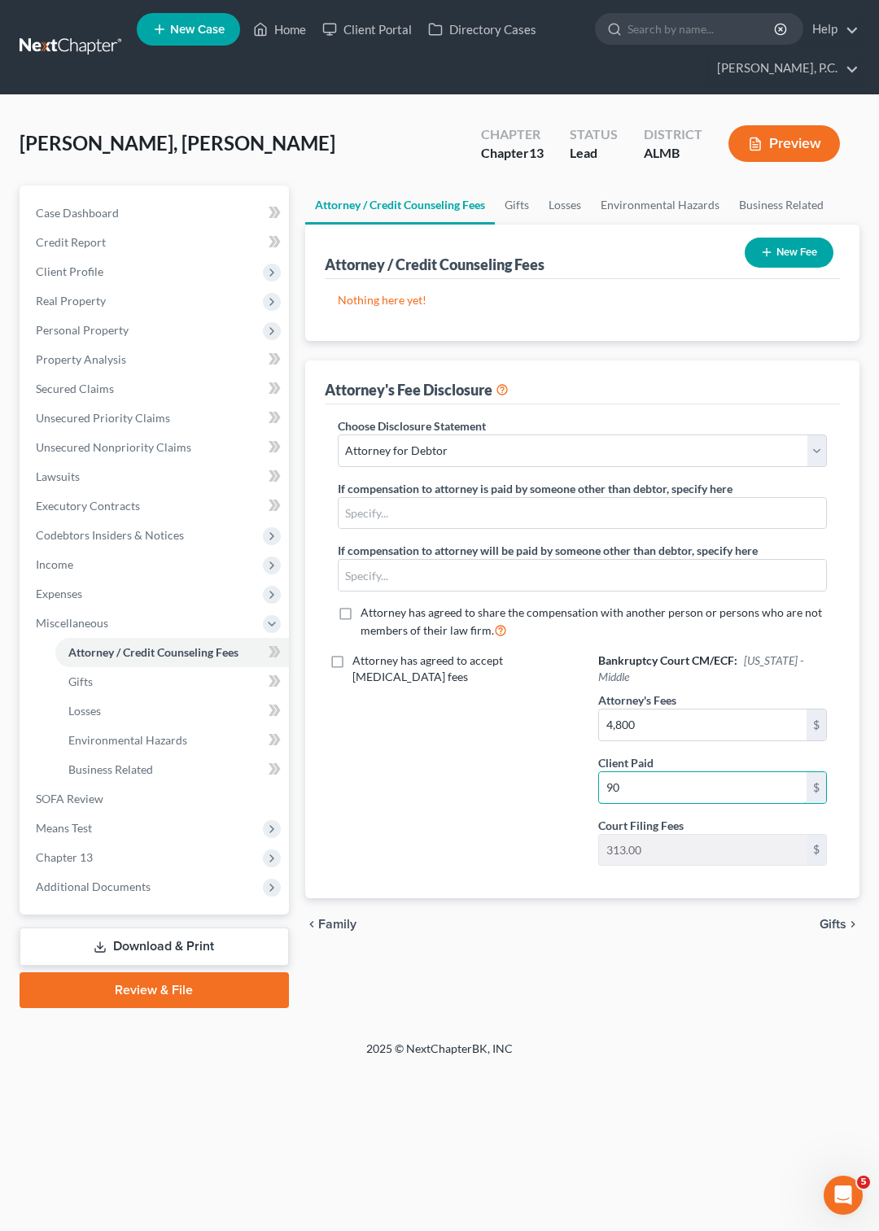
type input "90"
click at [787, 143] on button "Preview" at bounding box center [783, 143] width 111 height 37
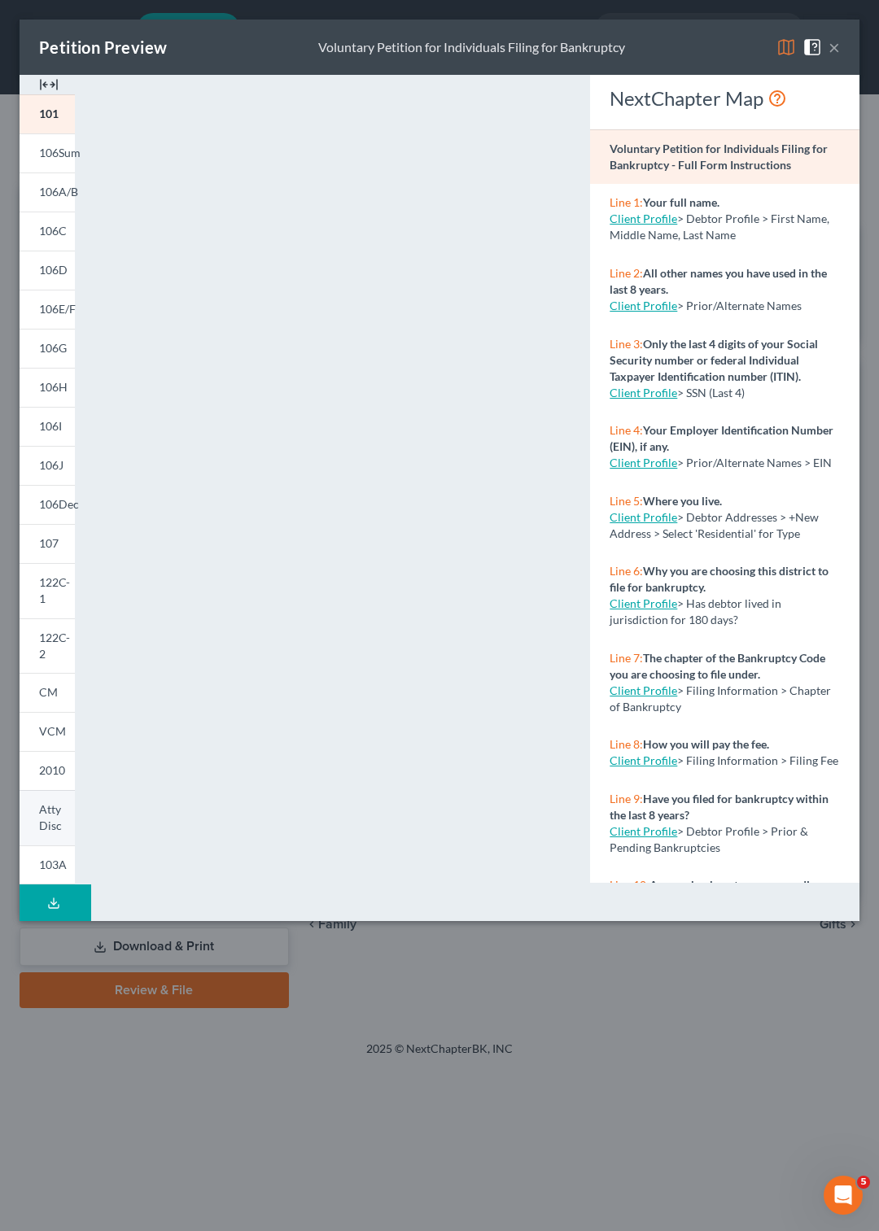
click at [52, 790] on link "Atty Disc" at bounding box center [47, 817] width 55 height 55
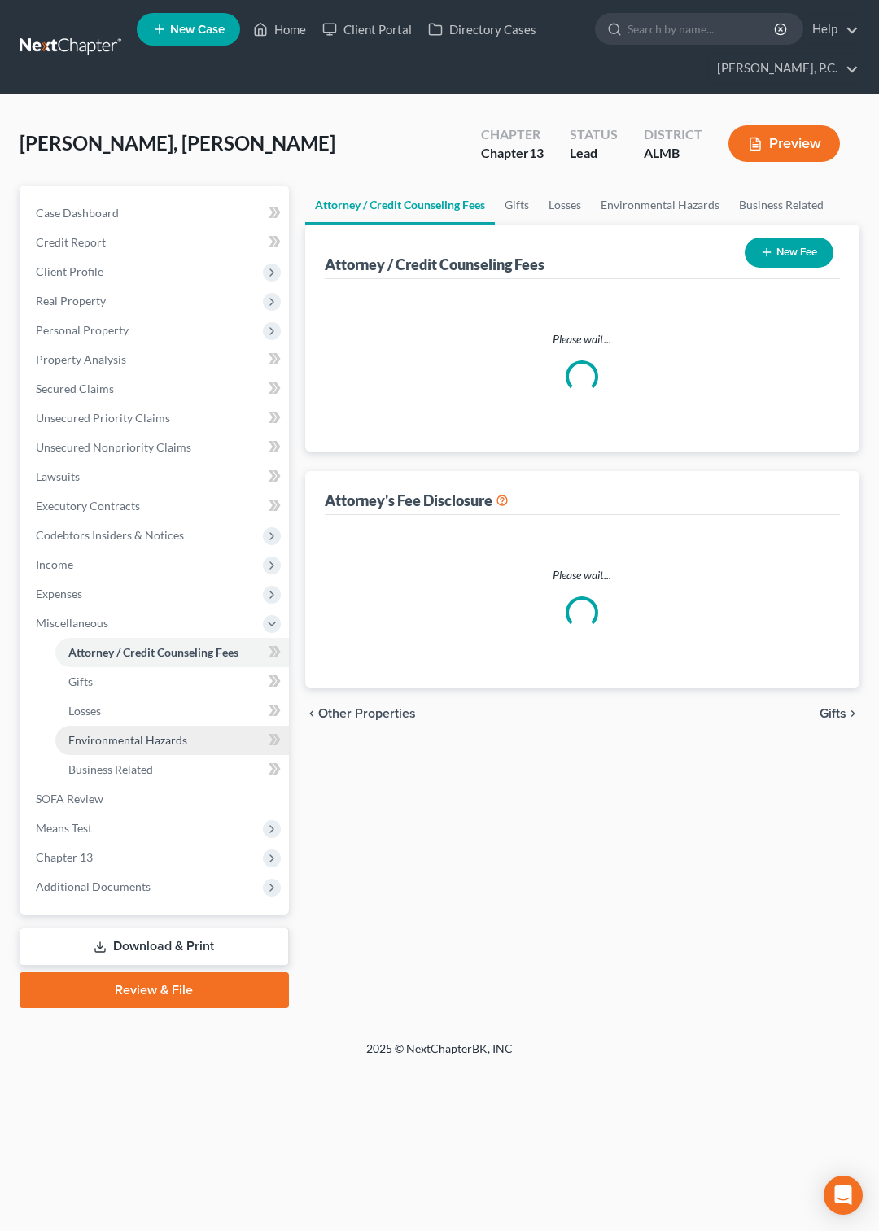
select select "0"
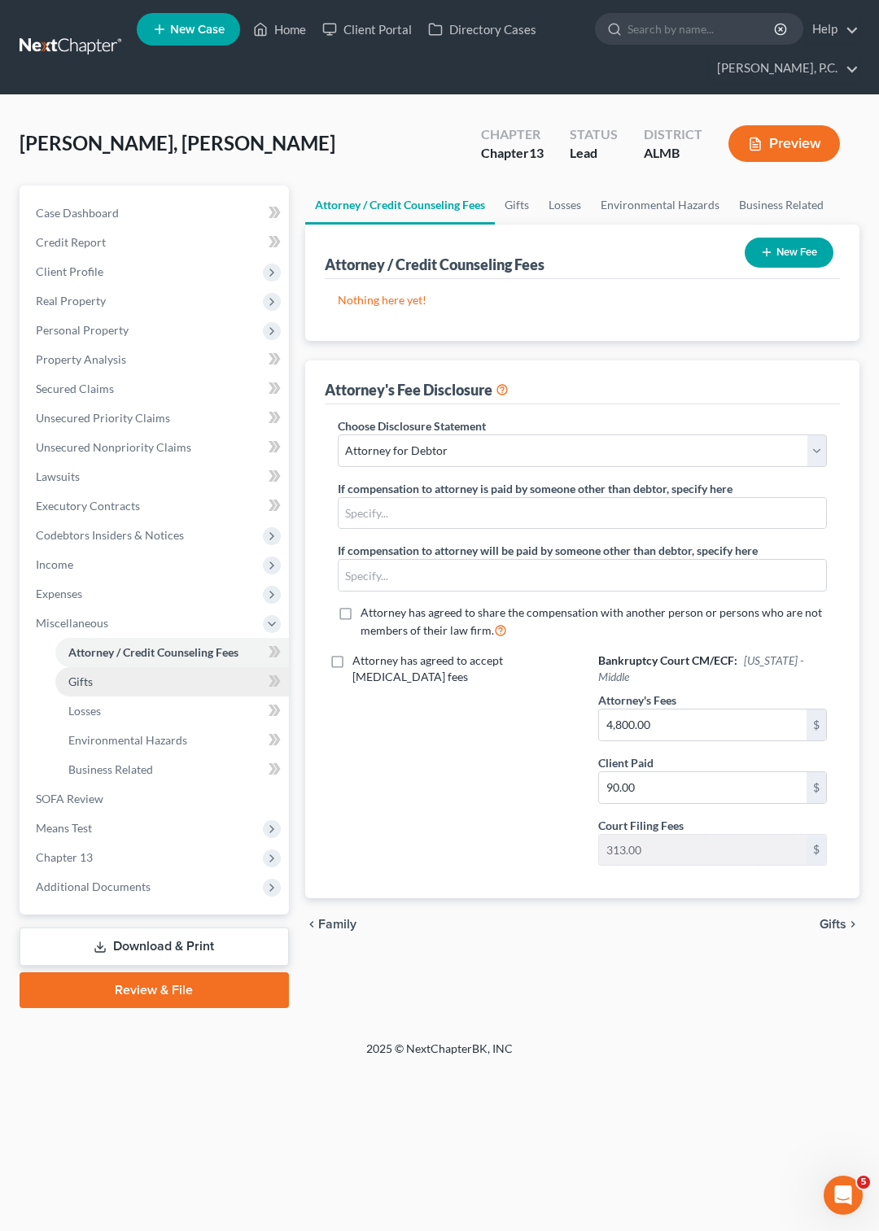
click at [88, 684] on span "Gifts" at bounding box center [80, 681] width 24 height 14
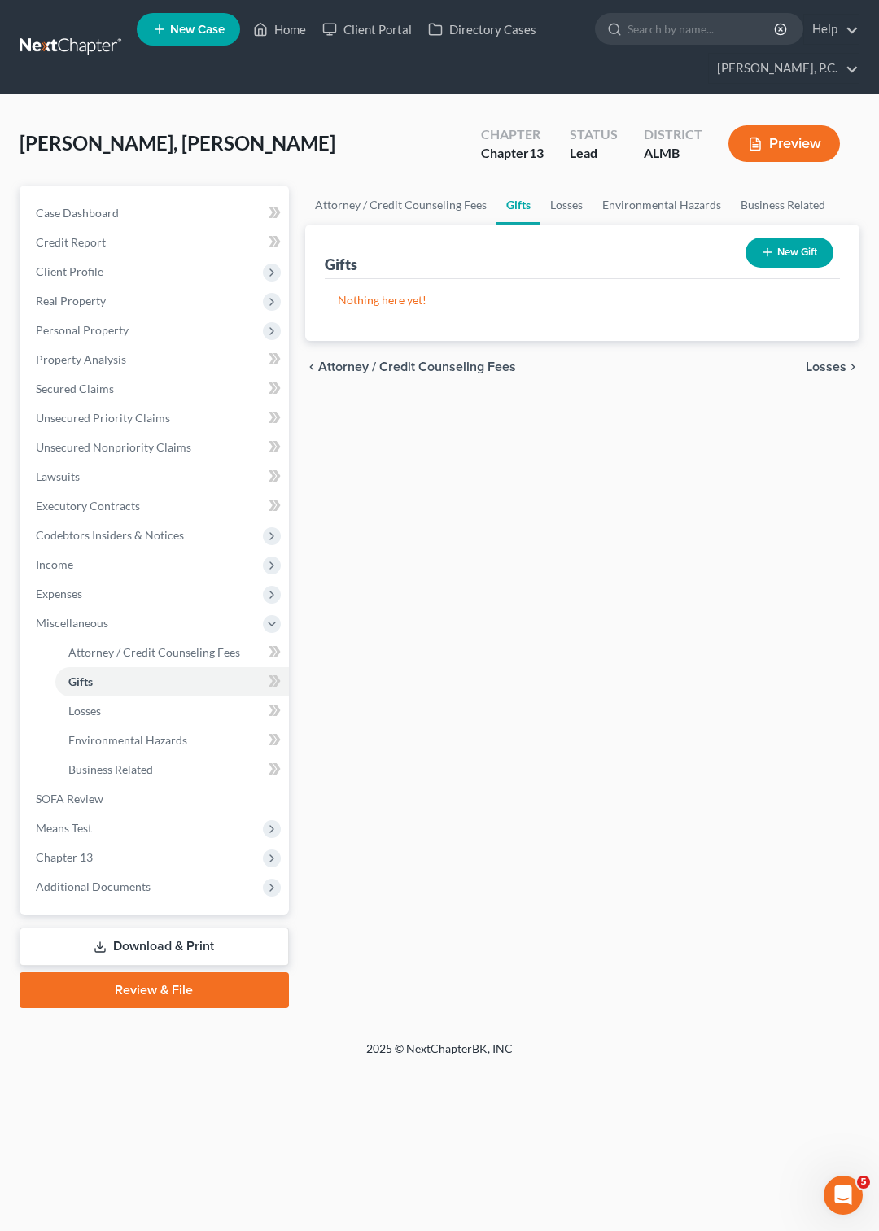
click at [774, 138] on button "Preview" at bounding box center [783, 143] width 111 height 37
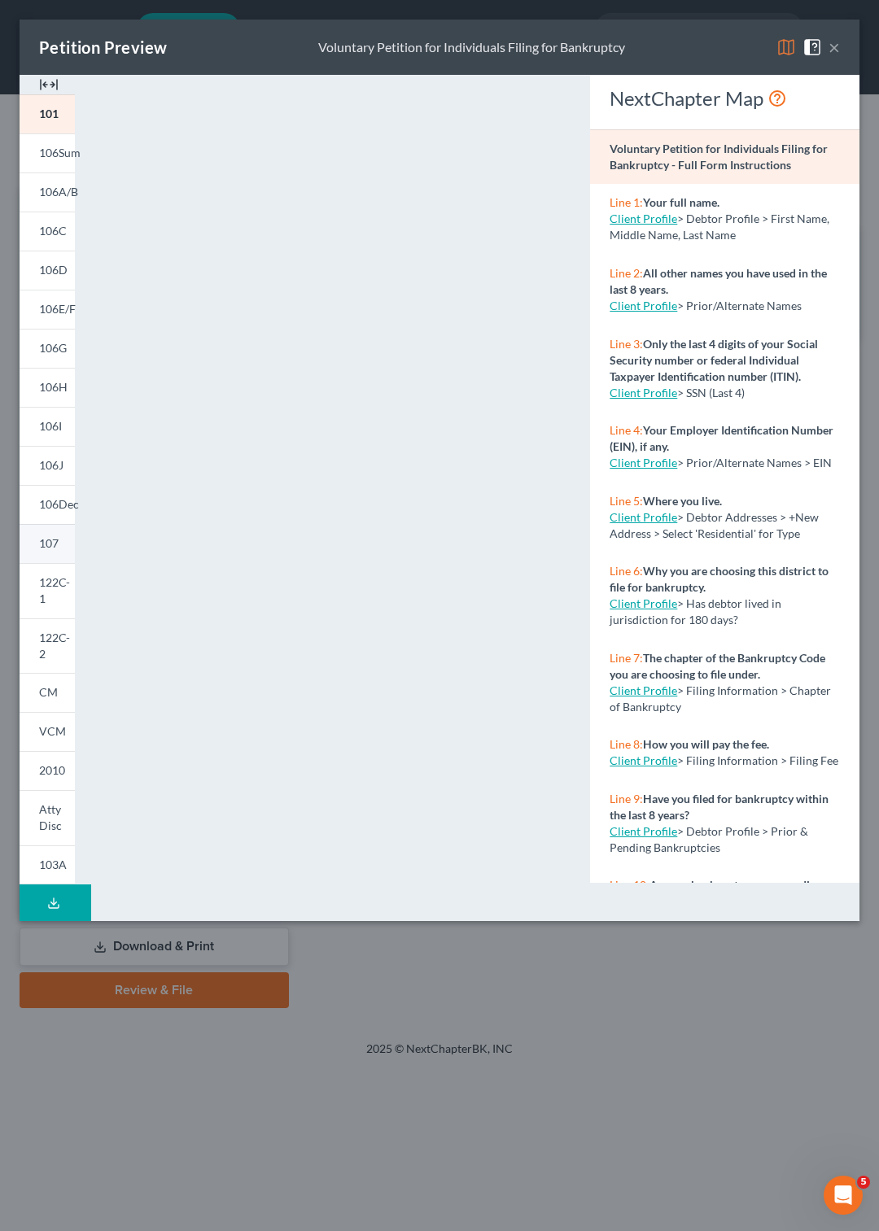
click at [48, 545] on span "107" at bounding box center [49, 543] width 20 height 14
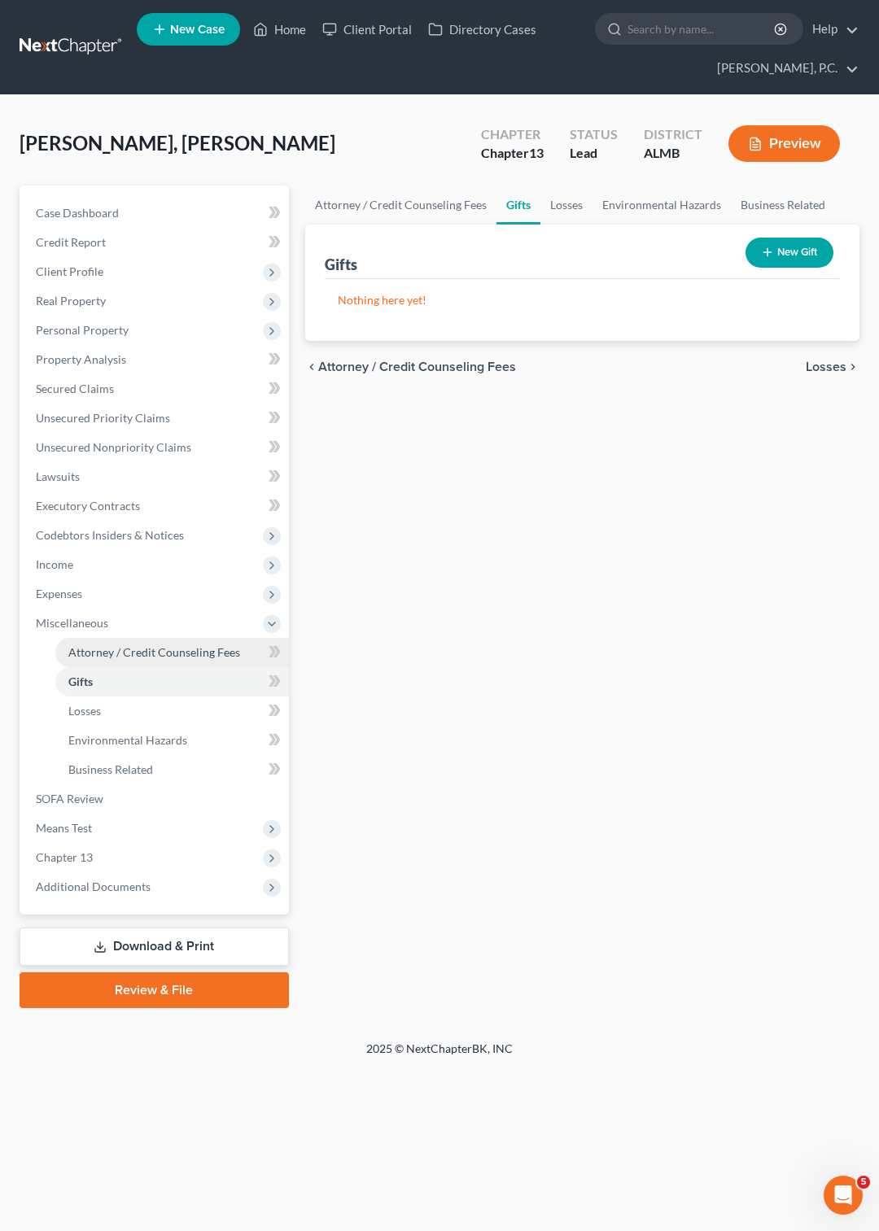
click at [161, 654] on span "Attorney / Credit Counseling Fees" at bounding box center [154, 652] width 172 height 14
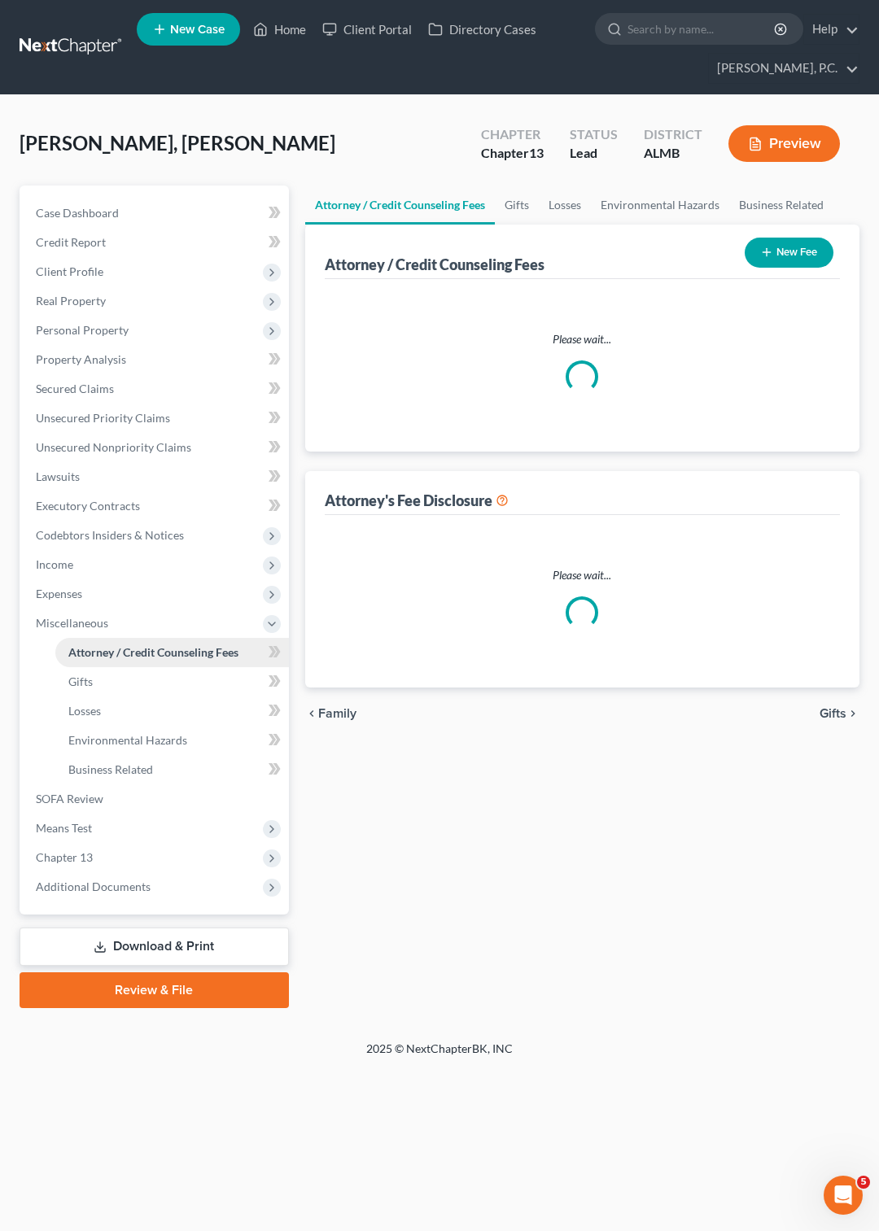
select select "0"
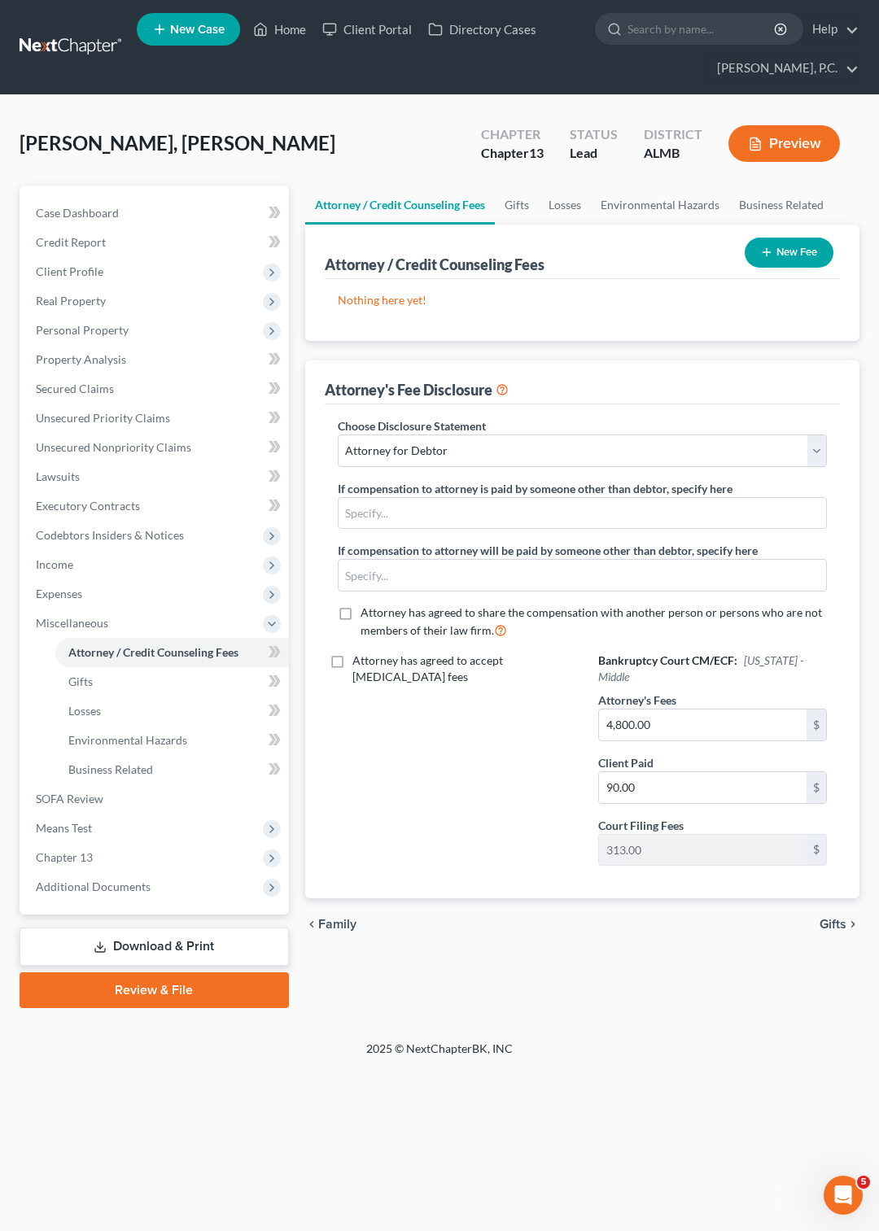
click at [766, 249] on icon "button" at bounding box center [766, 252] width 13 height 13
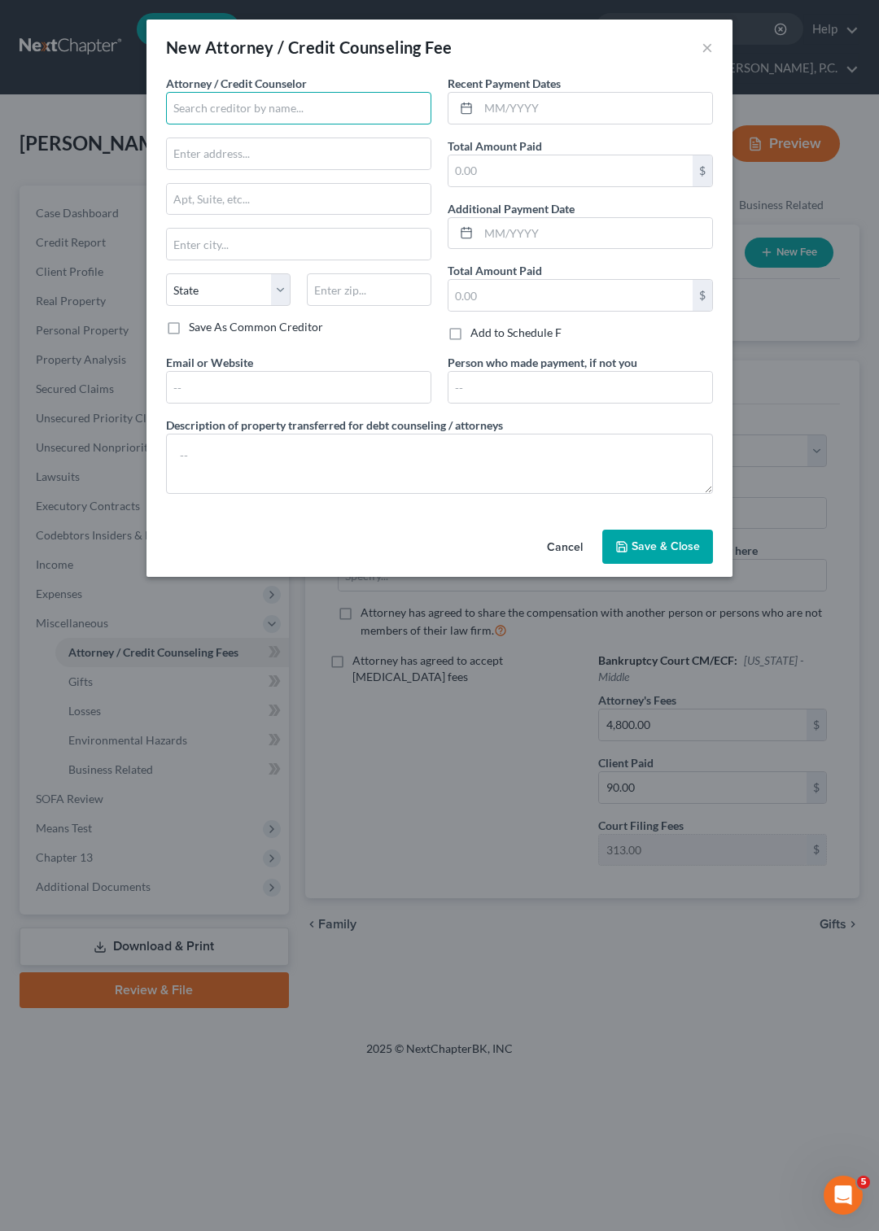
click at [250, 97] on input "text" at bounding box center [298, 108] width 265 height 33
click at [571, 564] on button "Cancel" at bounding box center [565, 547] width 62 height 33
